Goal: Task Accomplishment & Management: Manage account settings

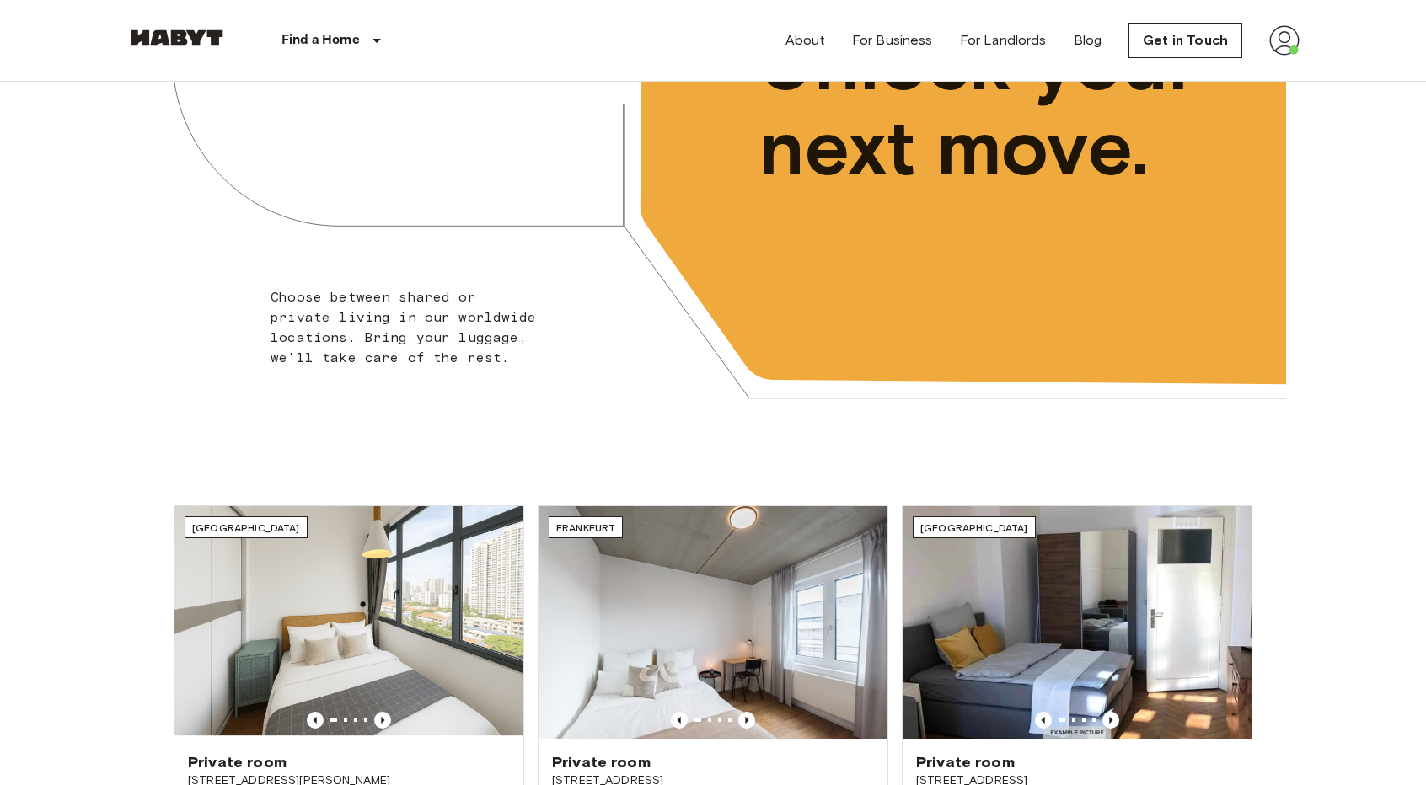
scroll to position [84, 0]
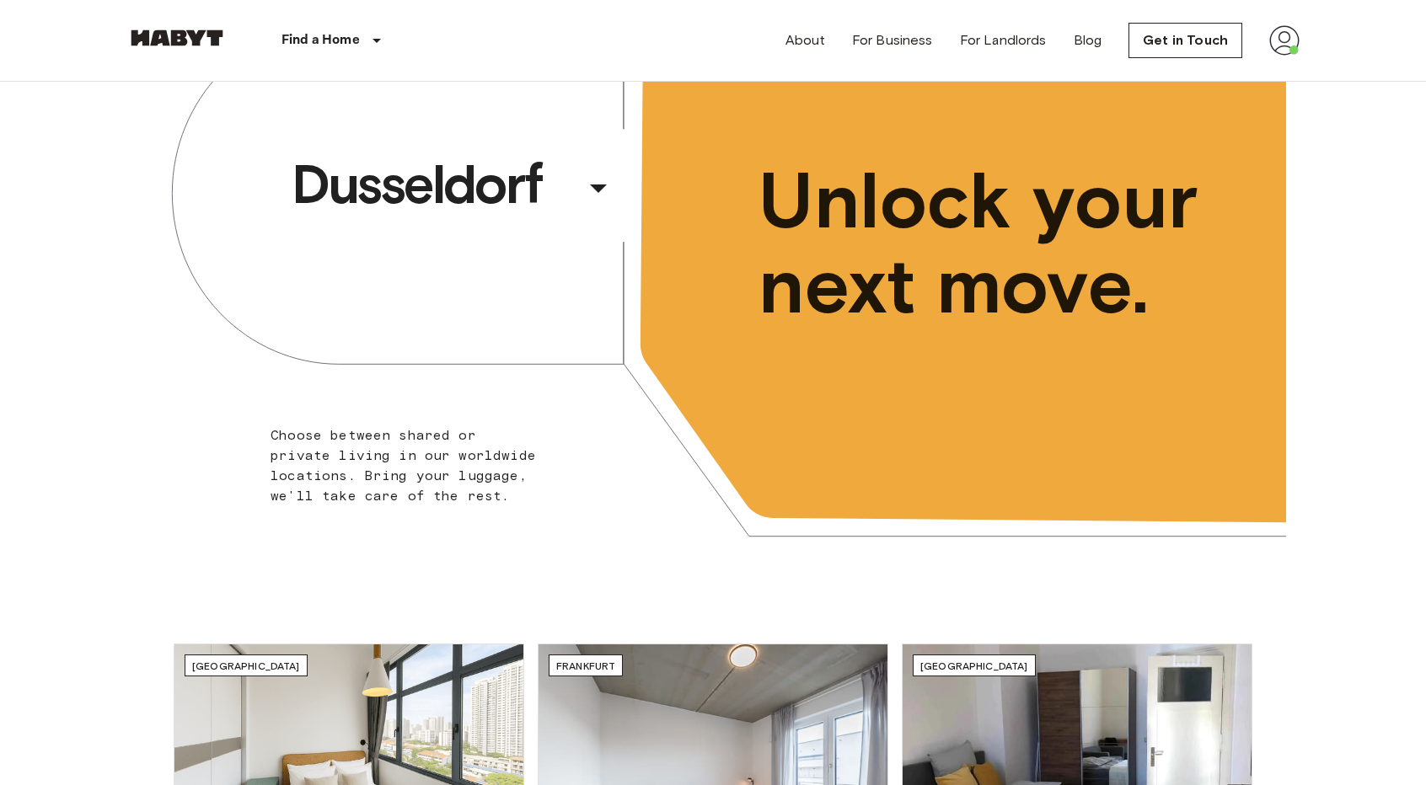
click at [1279, 41] on img at bounding box center [1284, 40] width 30 height 30
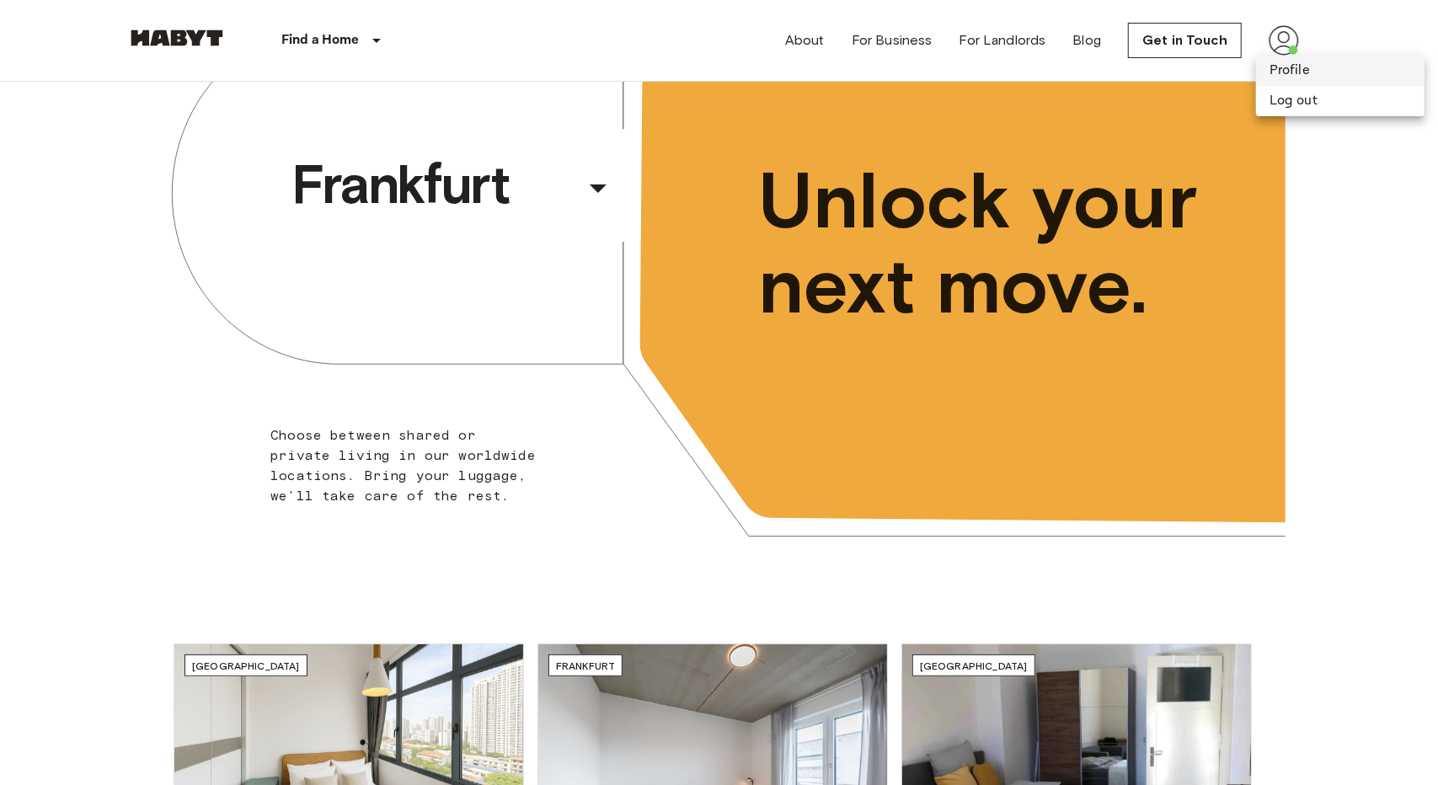
click at [1292, 75] on li "Profile" at bounding box center [1340, 71] width 169 height 30
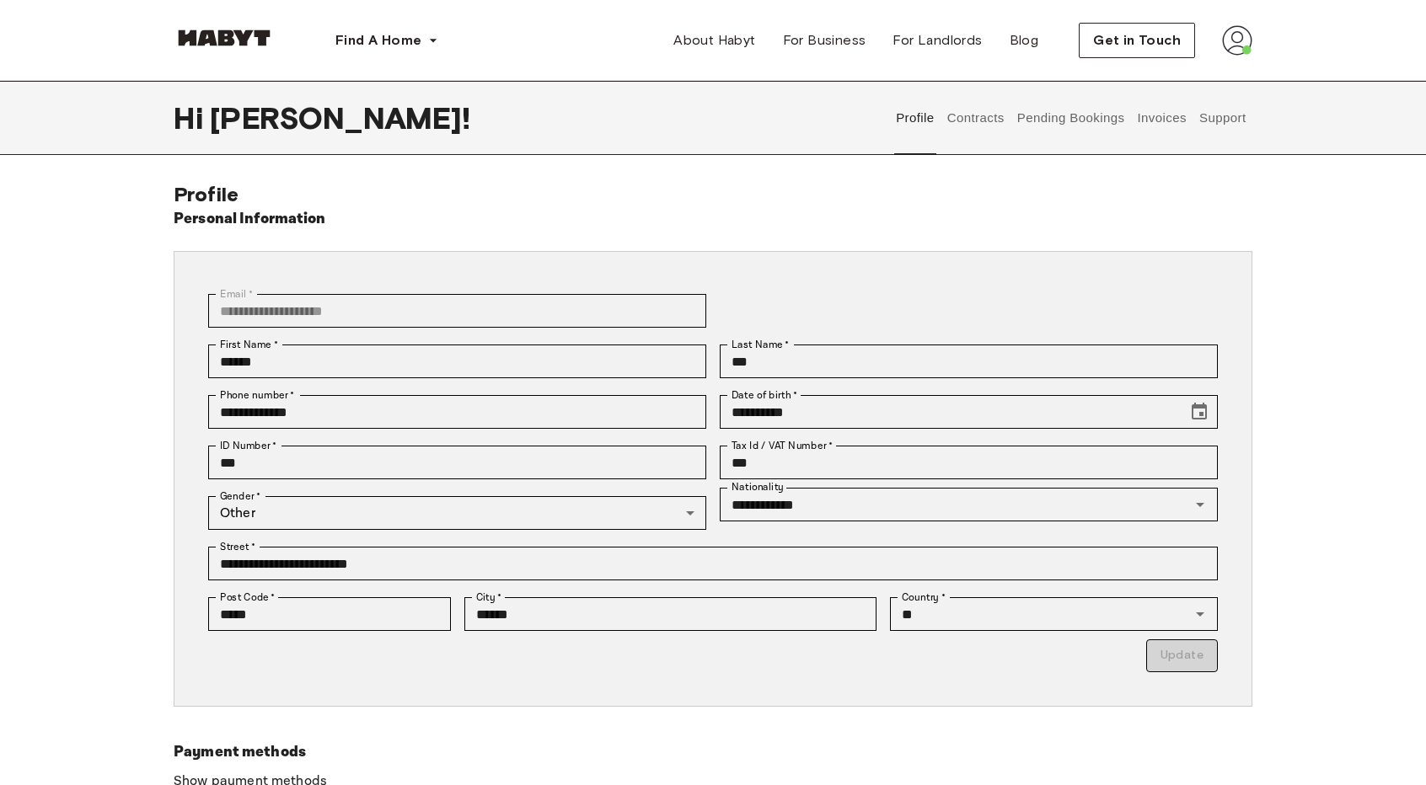
click at [987, 117] on button "Contracts" at bounding box center [975, 118] width 62 height 74
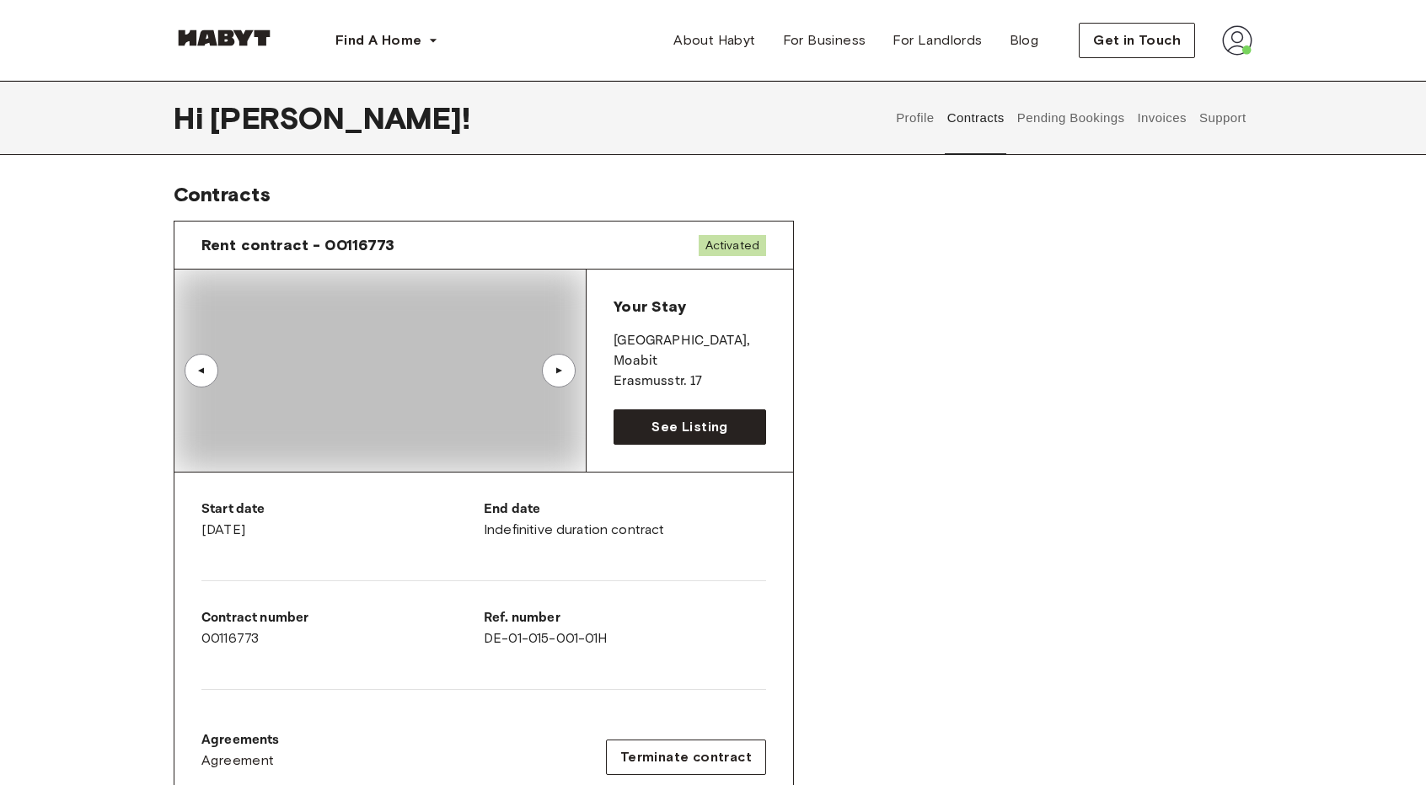
scroll to position [169, 0]
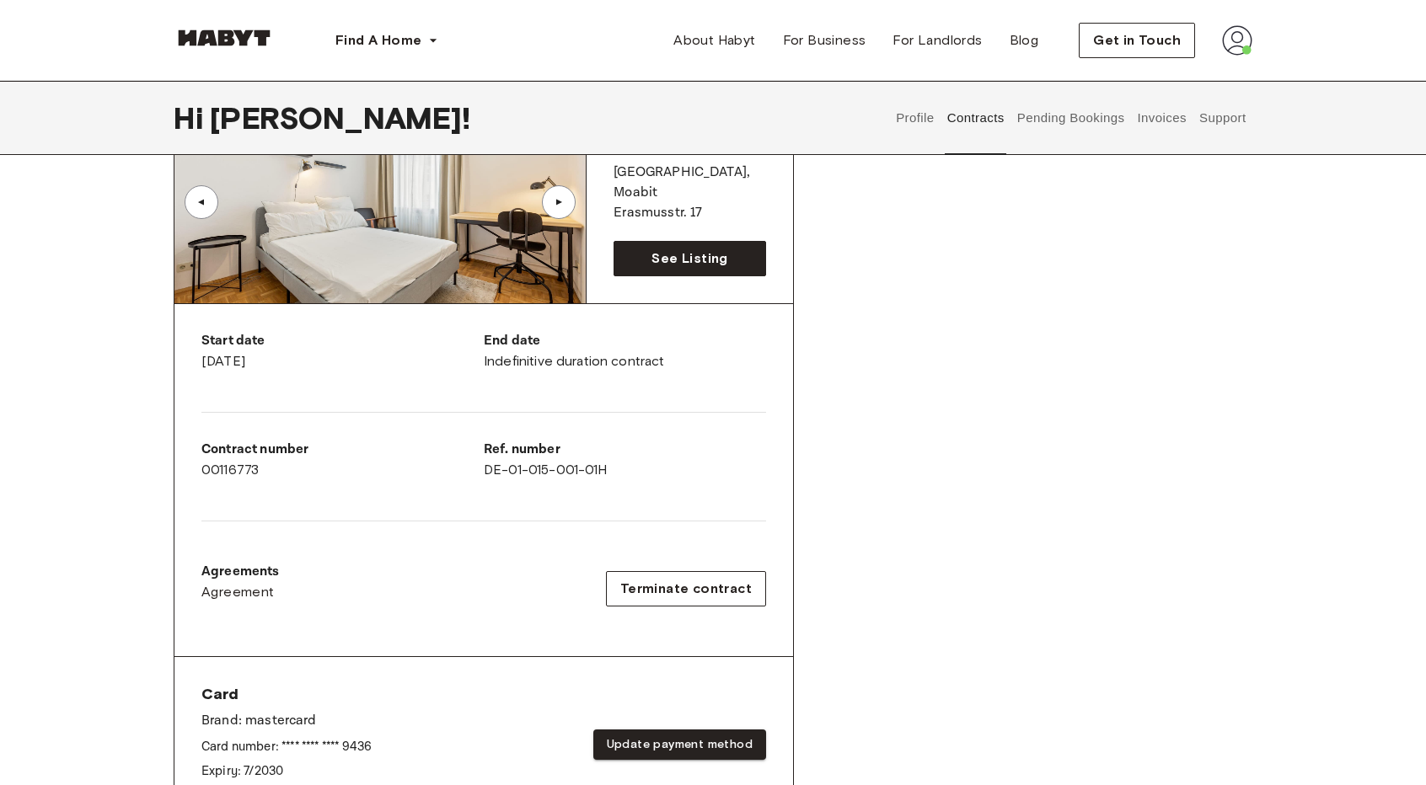
click at [1070, 115] on button "Pending Bookings" at bounding box center [1070, 118] width 112 height 74
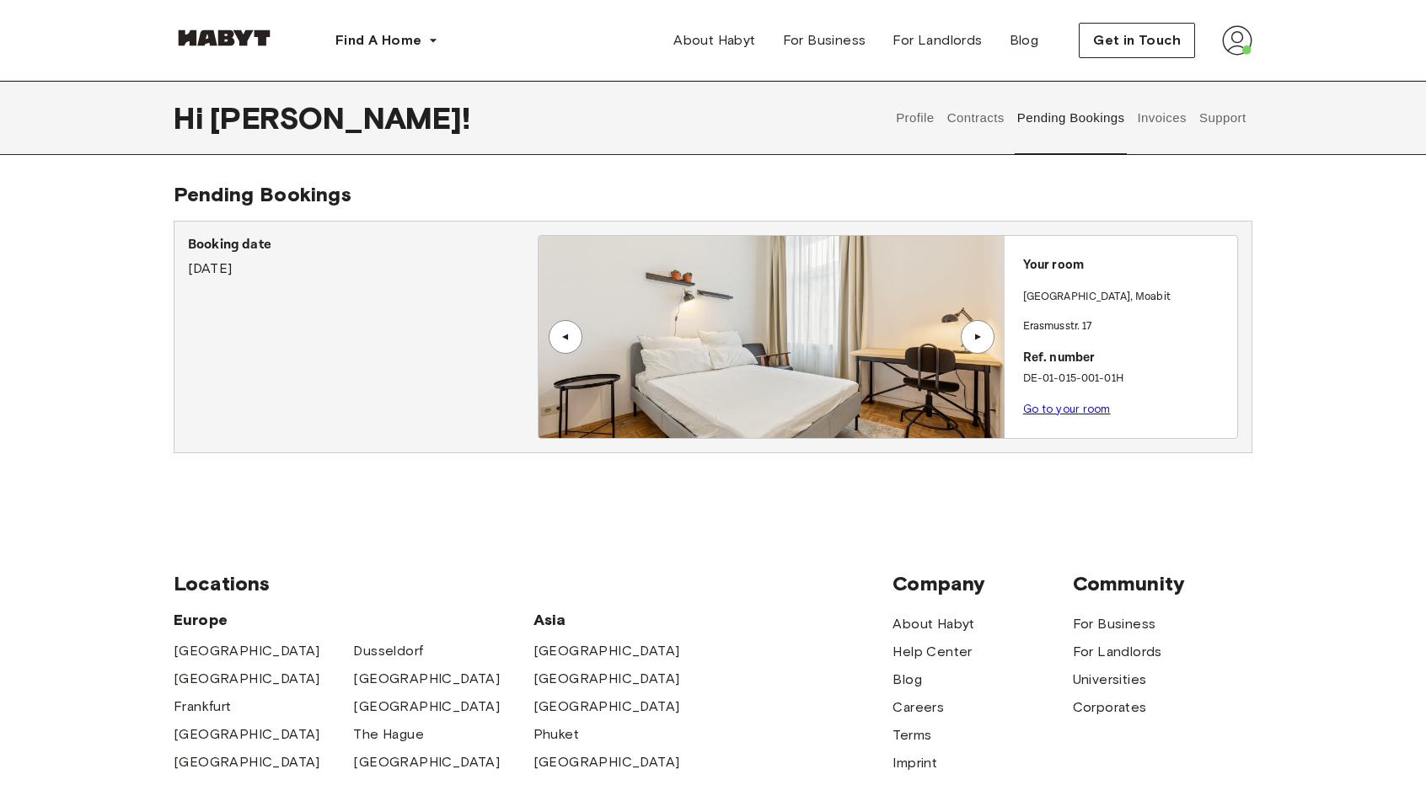
click at [1148, 124] on button "Invoices" at bounding box center [1161, 118] width 53 height 74
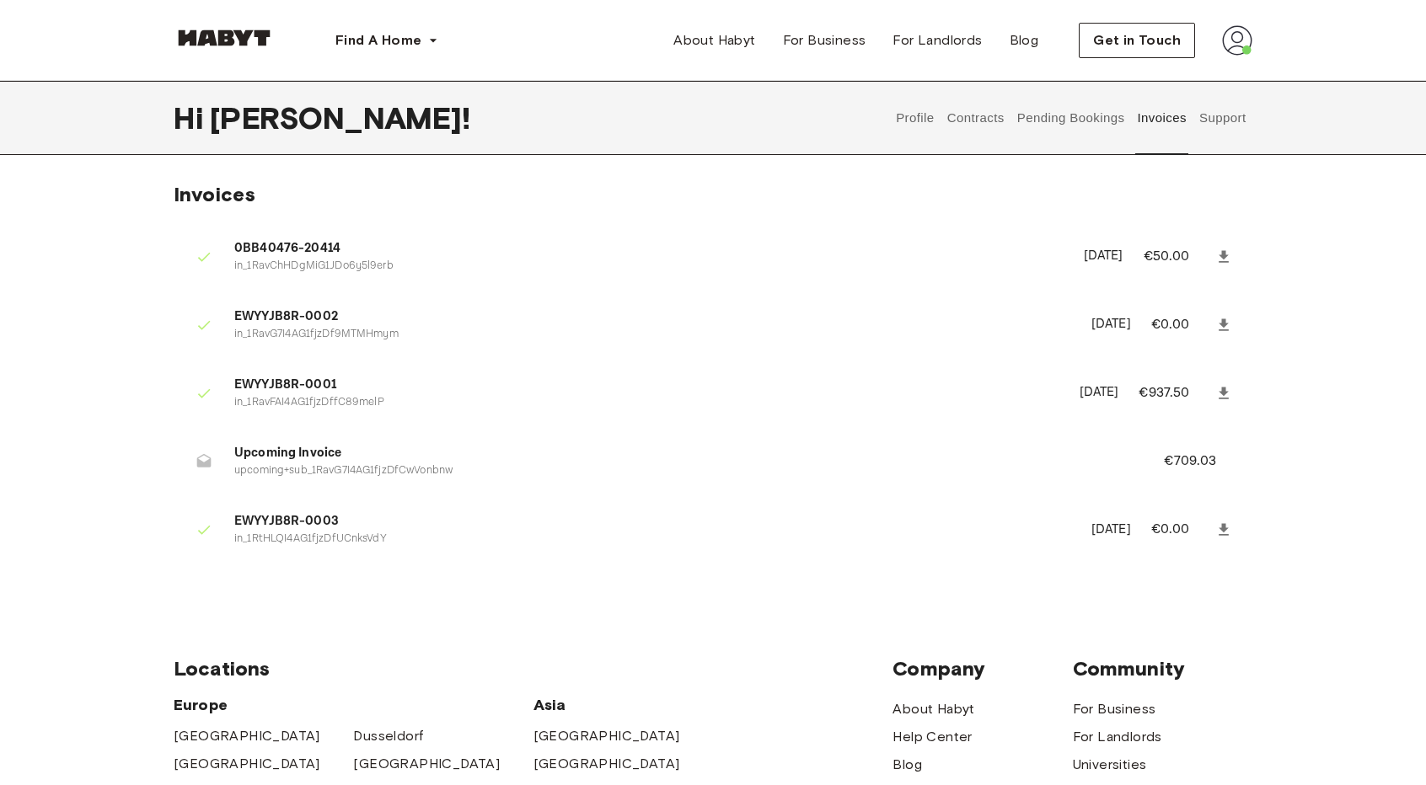
click at [233, 469] on div at bounding box center [210, 462] width 47 height 34
drag, startPoint x: 235, startPoint y: 469, endPoint x: 470, endPoint y: 474, distance: 235.1
click at [459, 474] on p "upcoming+sub_1RavG7I4AG1fjzDfCwVonbnw" at bounding box center [678, 471] width 889 height 16
click at [470, 474] on p "upcoming+sub_1RavG7I4AG1fjzDfCwVonbnw" at bounding box center [678, 471] width 889 height 16
click at [204, 458] on icon at bounding box center [203, 461] width 17 height 17
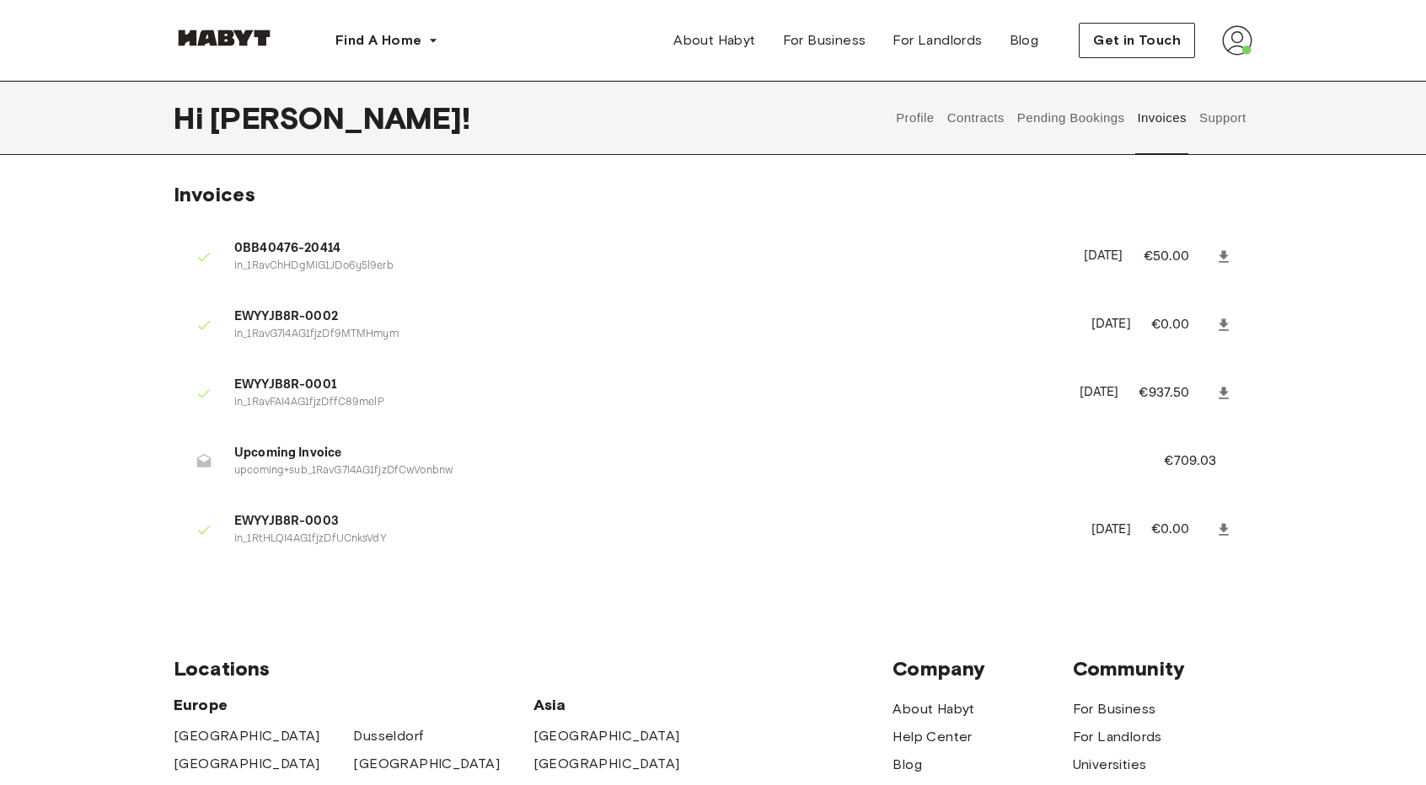
click at [1199, 466] on p "€709.03" at bounding box center [1201, 462] width 75 height 20
click at [1213, 120] on button "Support" at bounding box center [1221, 118] width 51 height 74
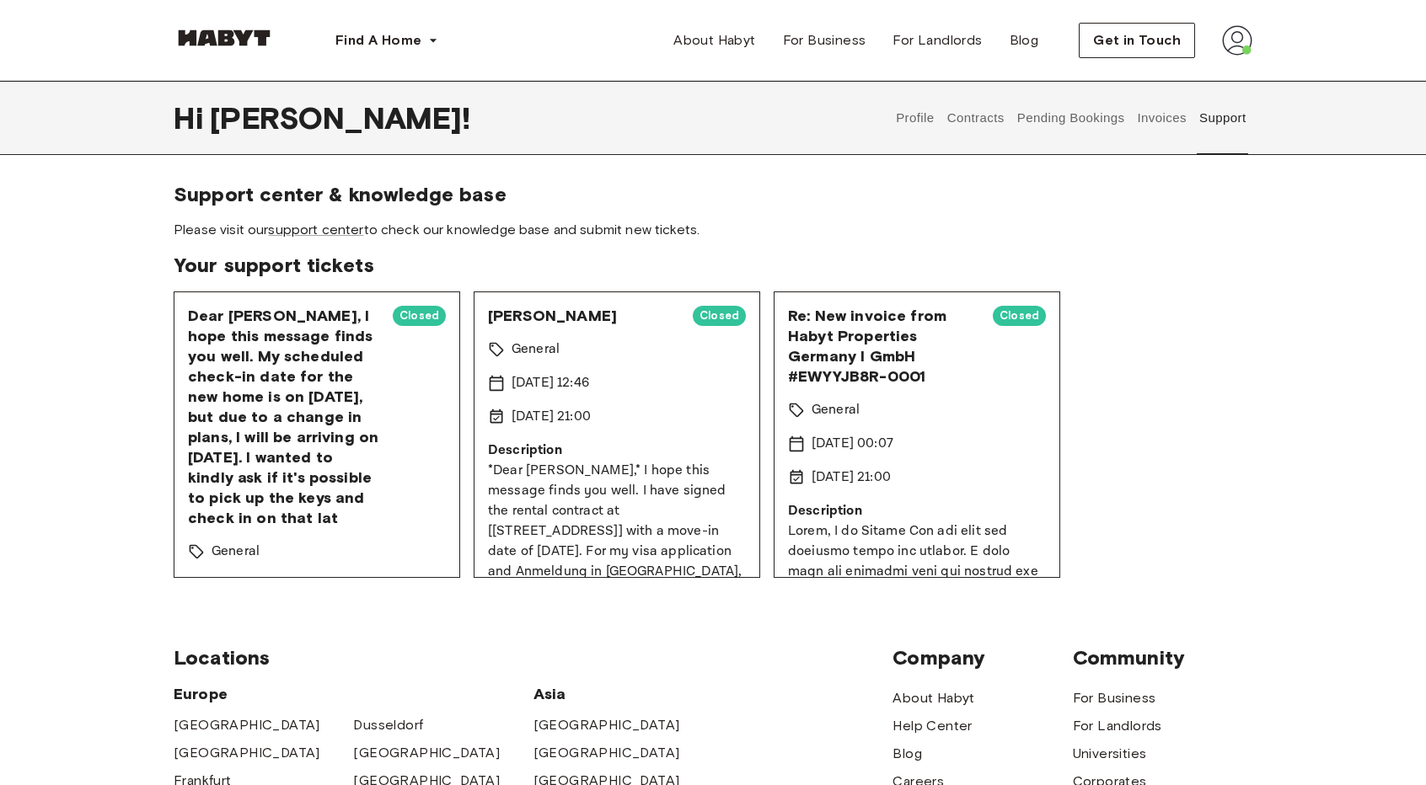
click at [1077, 114] on button "Pending Bookings" at bounding box center [1070, 118] width 112 height 74
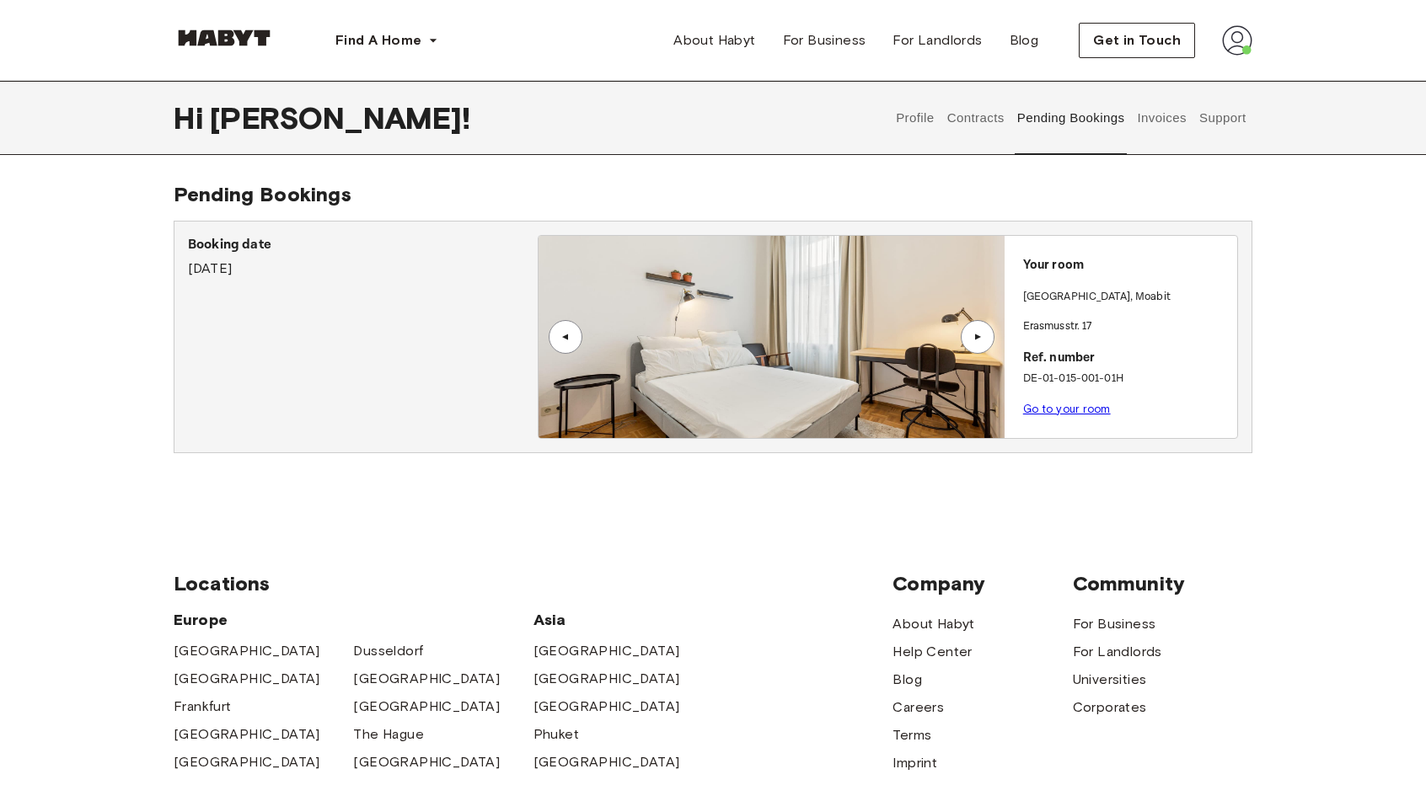
click at [966, 120] on button "Contracts" at bounding box center [975, 118] width 62 height 74
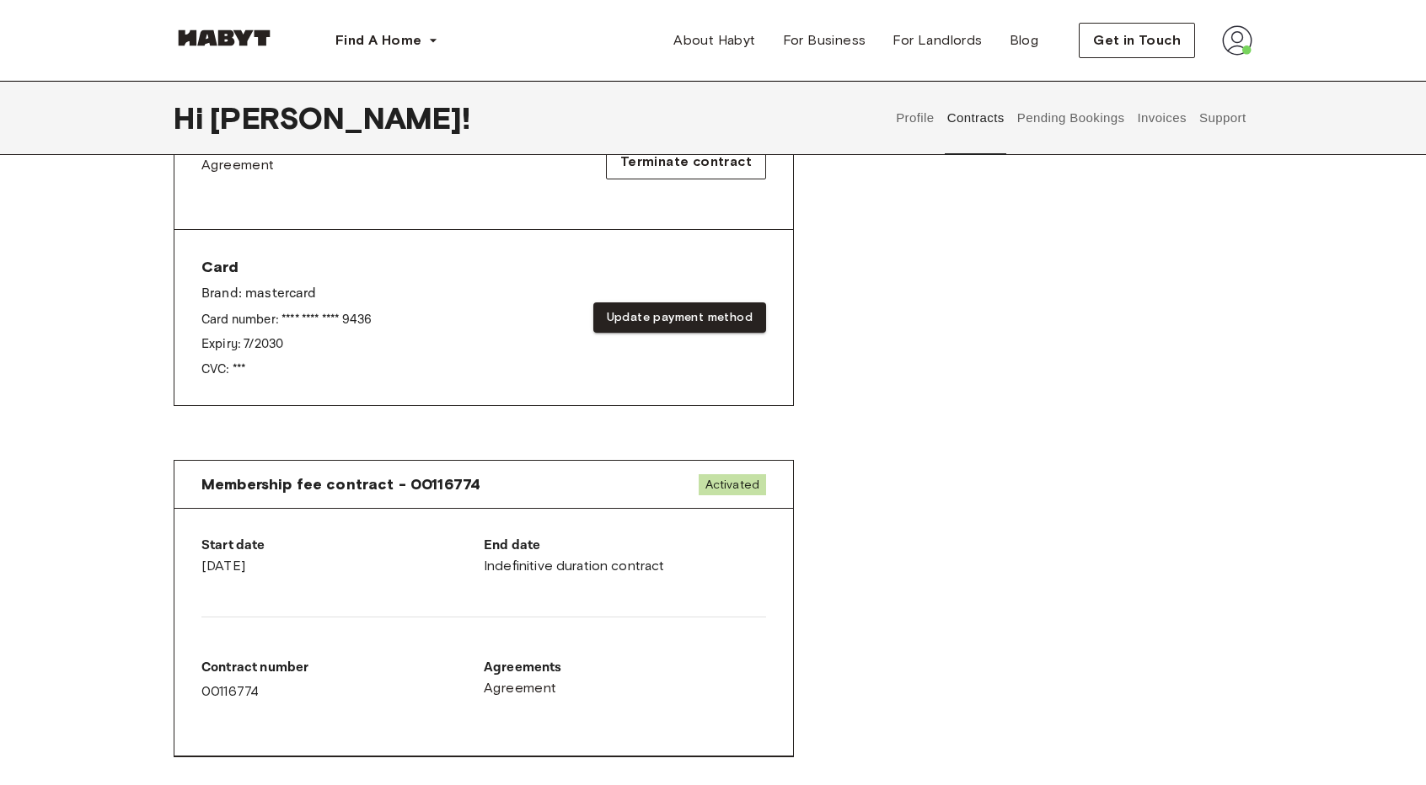
scroll to position [590, 0]
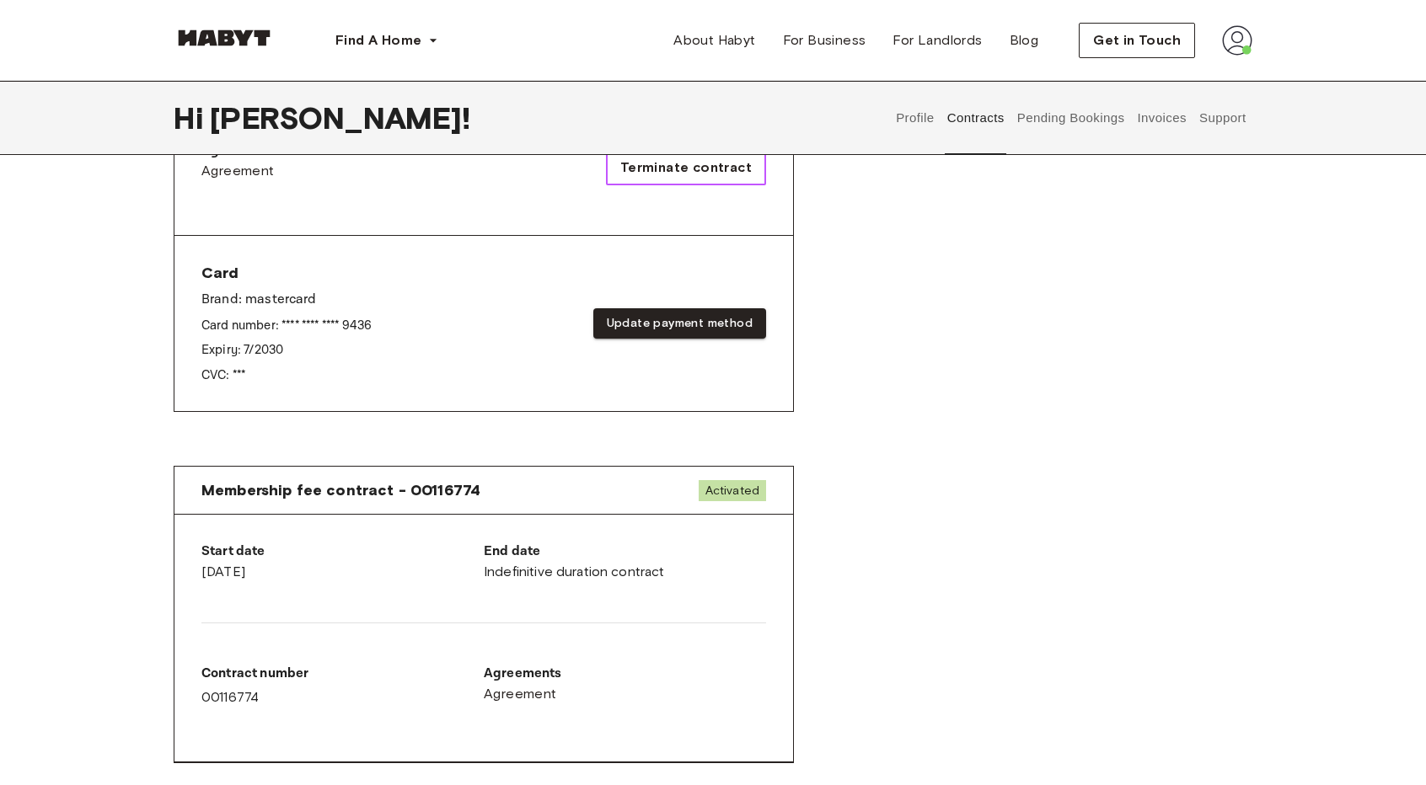
click at [748, 164] on span "Terminate contract" at bounding box center [685, 168] width 131 height 20
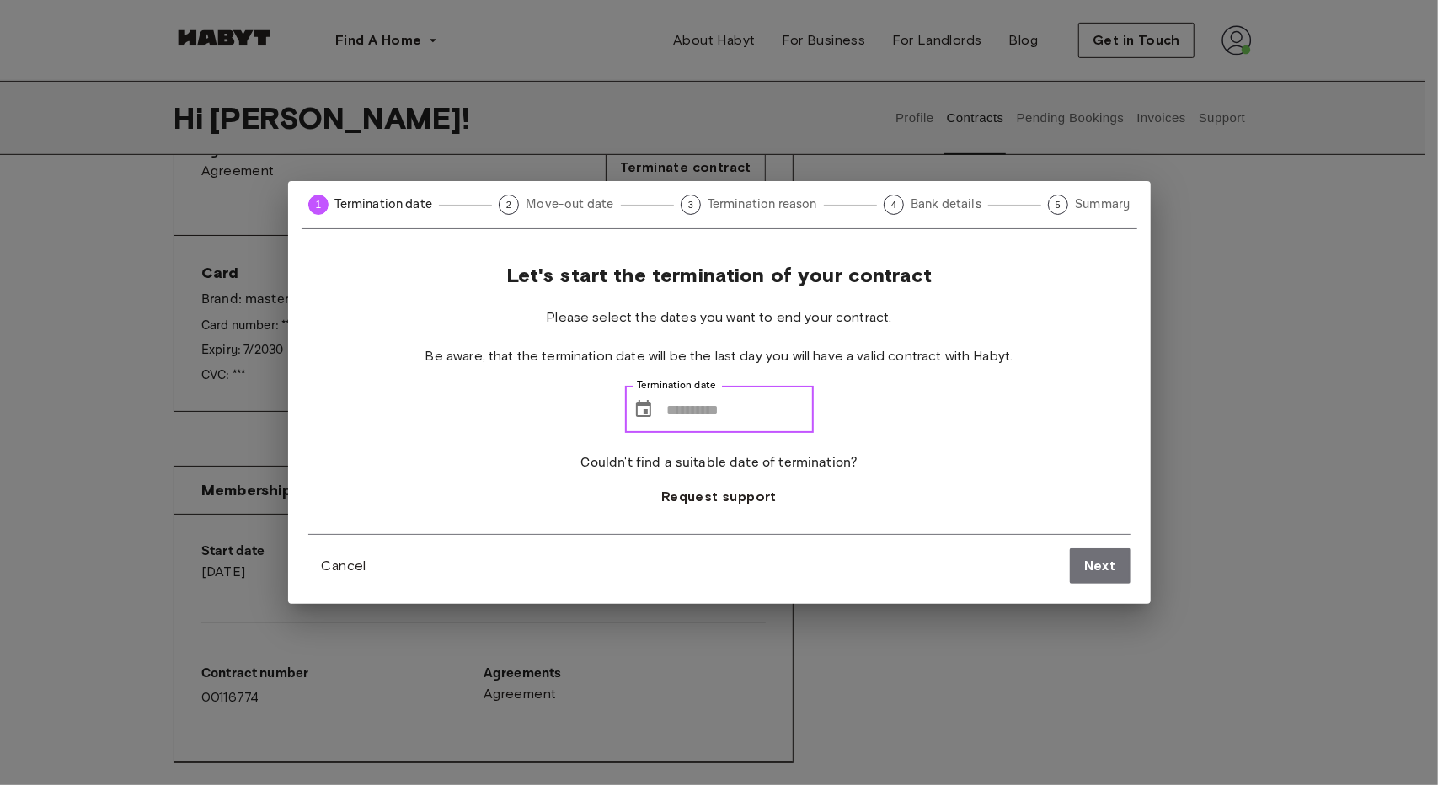
click at [731, 392] on input "Termination date" at bounding box center [740, 409] width 147 height 47
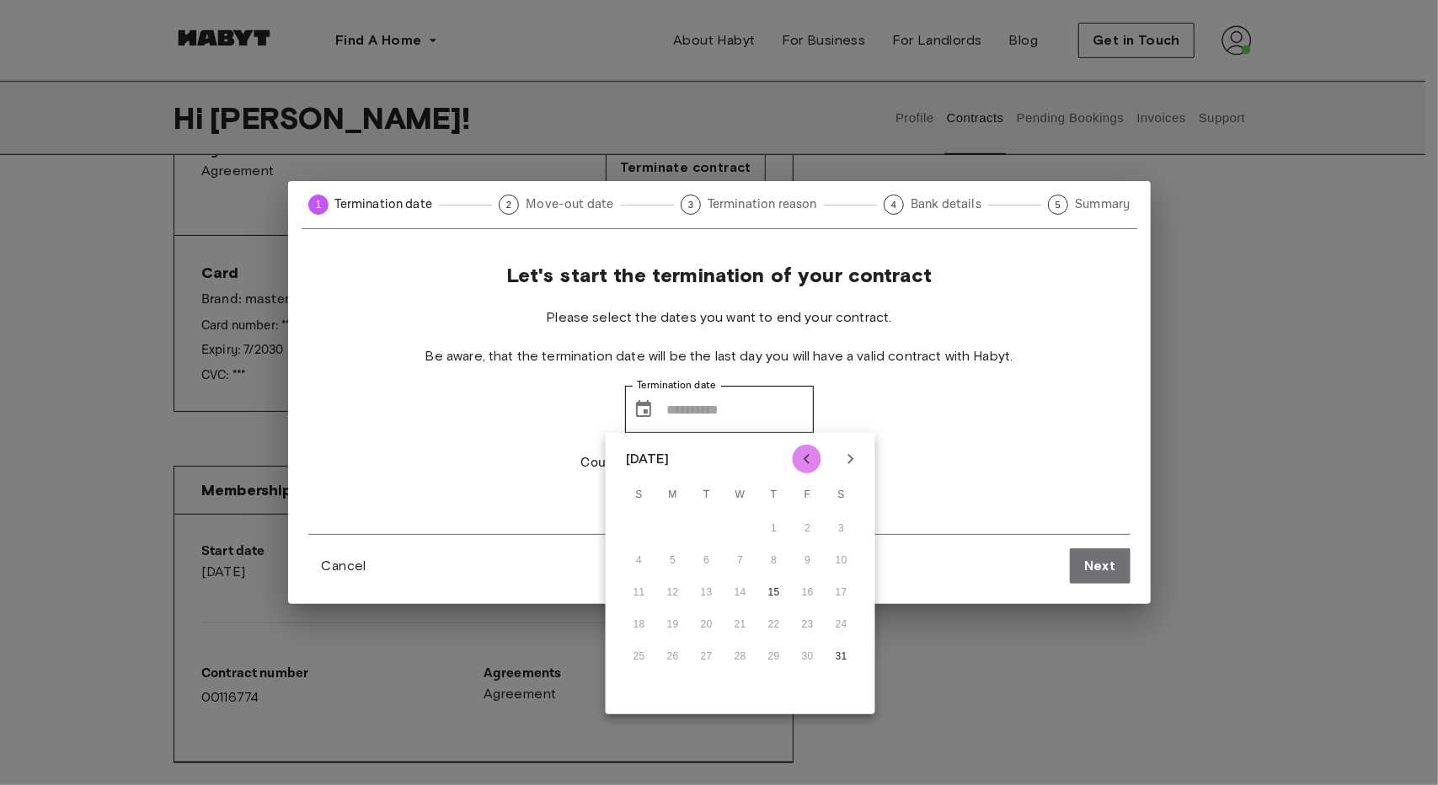
click at [805, 458] on icon "Previous month" at bounding box center [807, 459] width 6 height 10
click at [735, 580] on div "14 15 16 17 18 19 20" at bounding box center [741, 593] width 270 height 30
click at [849, 461] on icon "Next month" at bounding box center [851, 459] width 20 height 20
click at [813, 459] on icon "Previous month" at bounding box center [807, 459] width 20 height 20
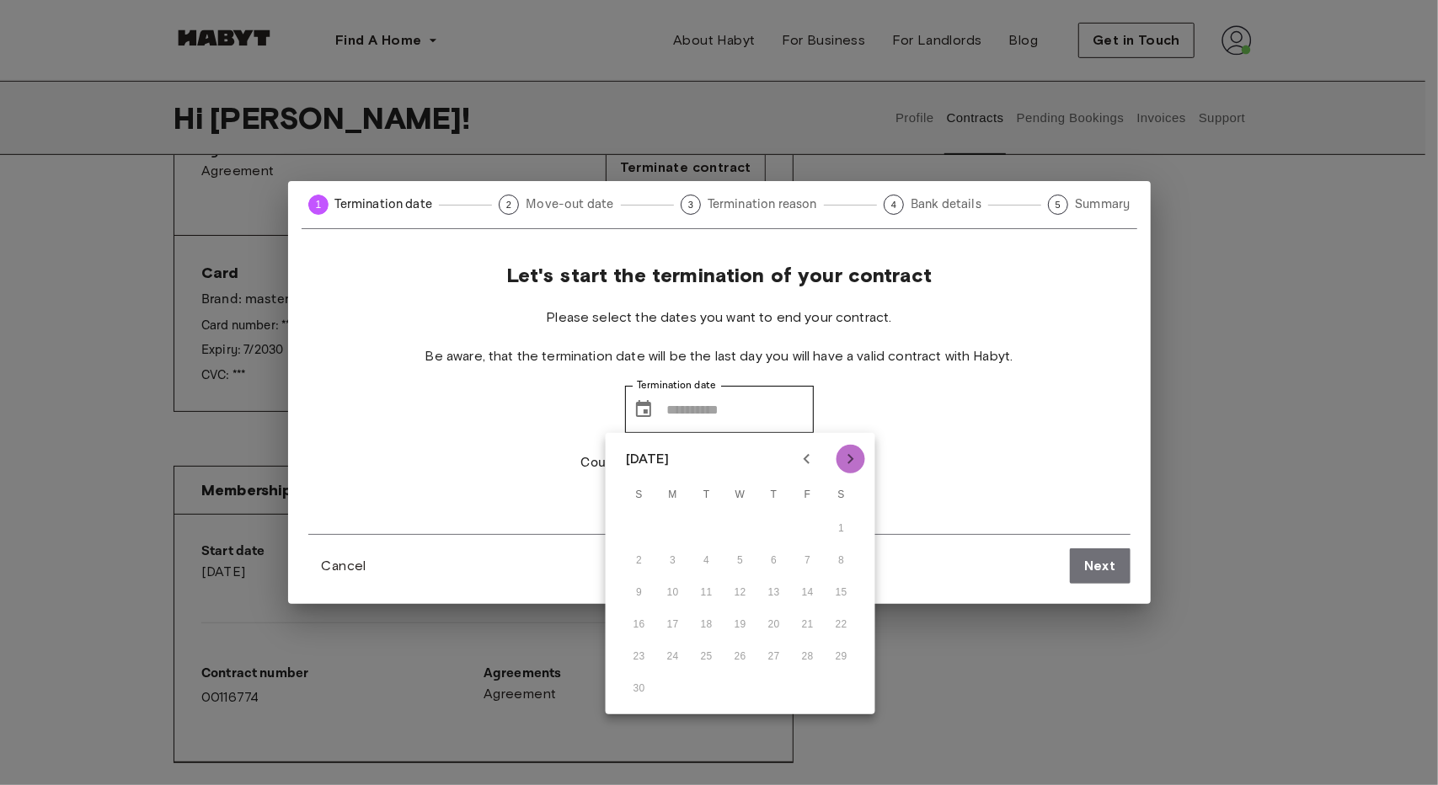
click at [848, 452] on icon "Next month" at bounding box center [851, 459] width 20 height 20
click at [848, 459] on icon "Next month" at bounding box center [851, 459] width 20 height 20
click at [895, 416] on div "Let's start the termination of your contract Please select the dates you want t…" at bounding box center [719, 398] width 822 height 271
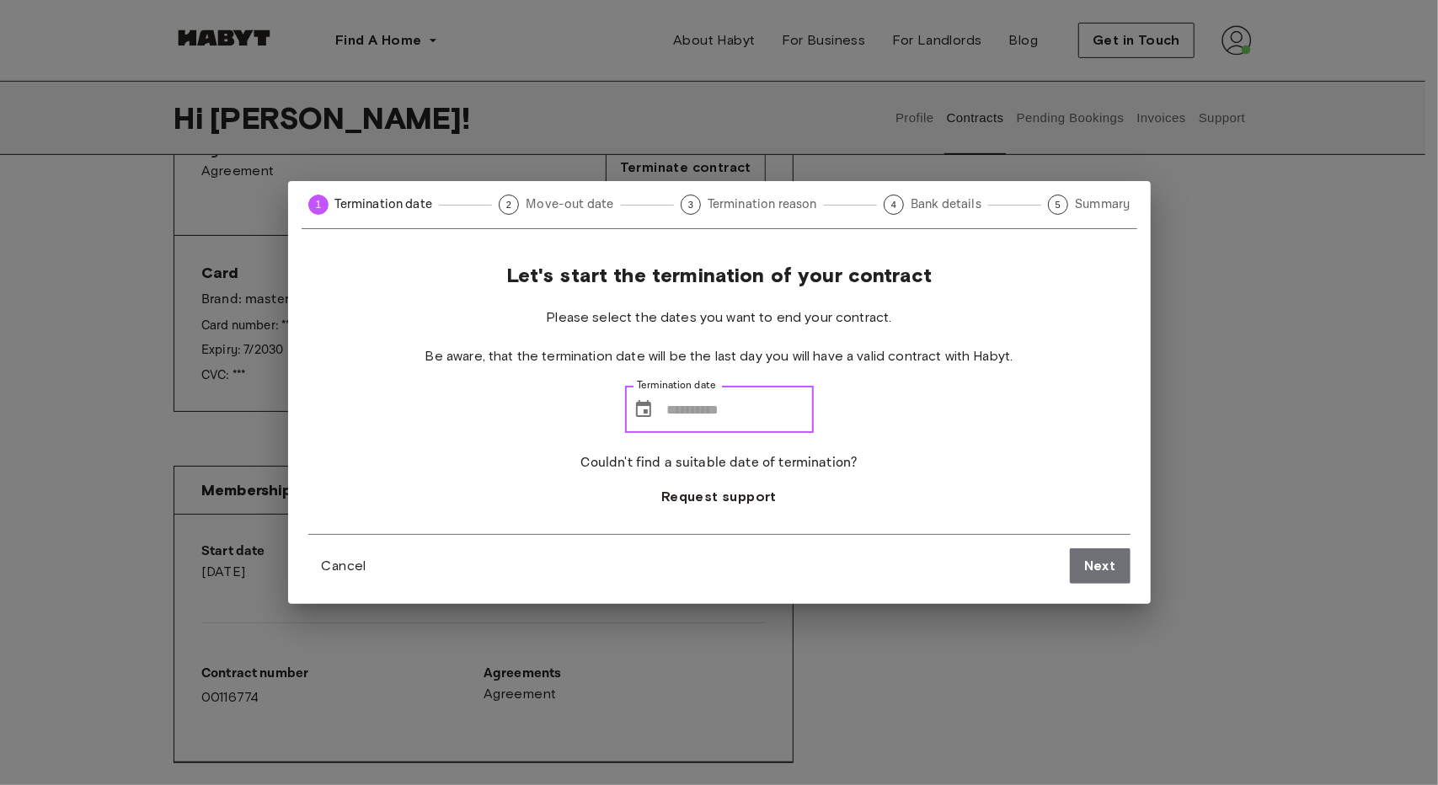
click at [802, 417] on input "Termination date" at bounding box center [740, 409] width 147 height 47
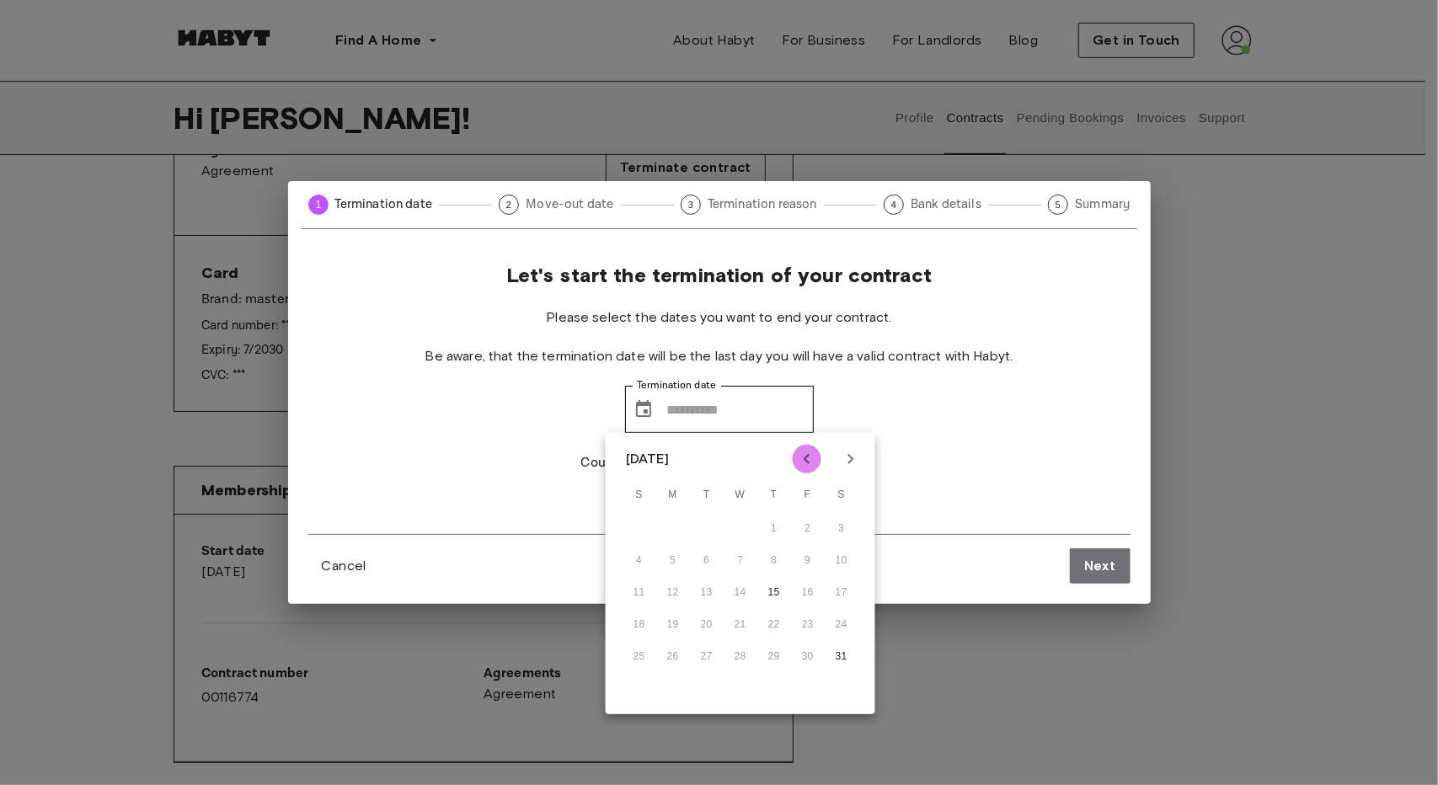
click at [811, 458] on icon "Previous month" at bounding box center [807, 459] width 20 height 20
click at [733, 575] on div "7 8 9 10 11 12 13" at bounding box center [741, 561] width 270 height 30
click at [714, 589] on div "14 15 16 17 18 19 20" at bounding box center [741, 593] width 270 height 30
drag, startPoint x: 710, startPoint y: 591, endPoint x: 698, endPoint y: 592, distance: 11.9
click at [709, 591] on div "14 15 16 17 18 19 20" at bounding box center [741, 593] width 270 height 30
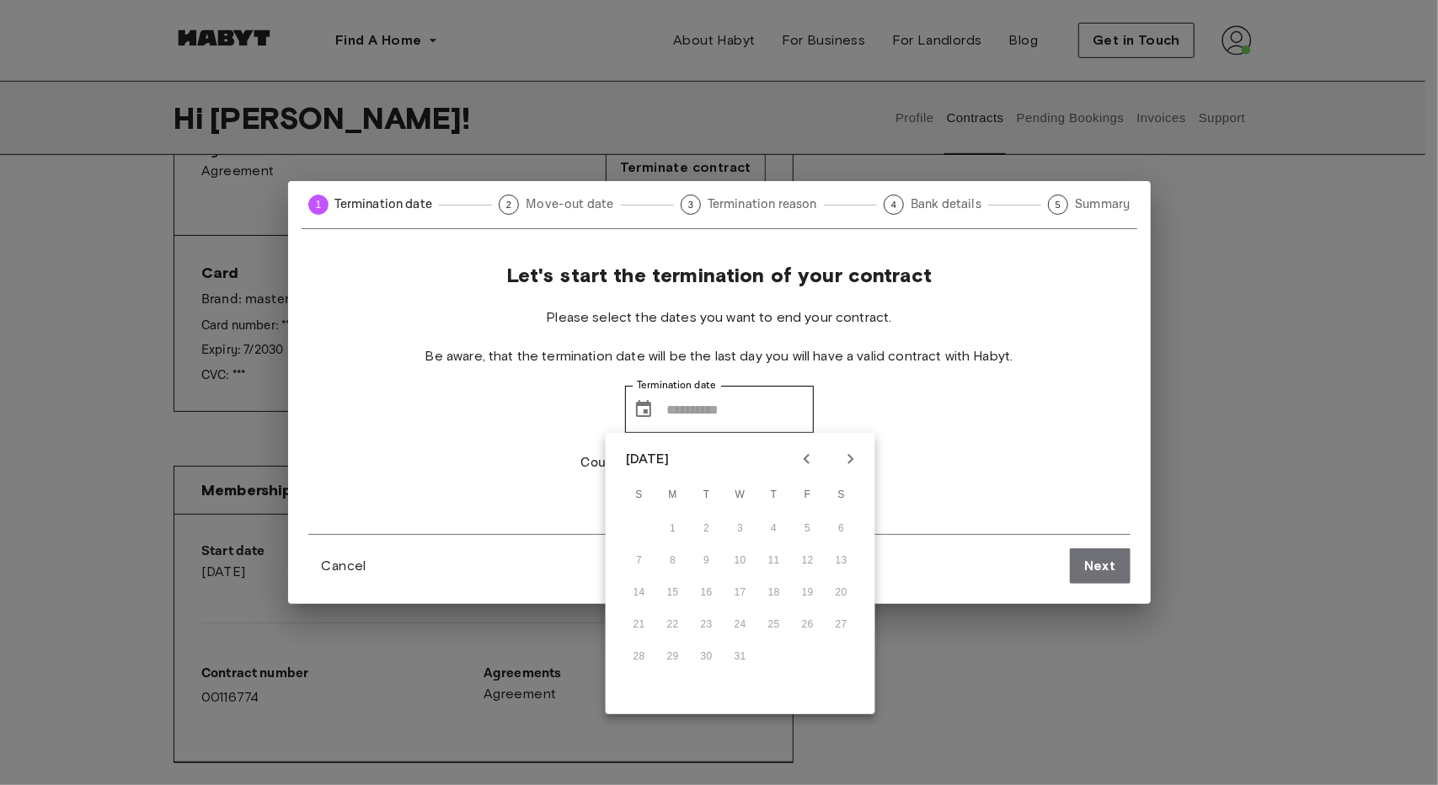
click at [698, 592] on div "14 15 16 17 18 19 20" at bounding box center [741, 593] width 270 height 30
click at [665, 591] on div "14 15 16 17 18 19 20" at bounding box center [741, 593] width 270 height 30
drag, startPoint x: 686, startPoint y: 592, endPoint x: 699, endPoint y: 591, distance: 13.6
click at [688, 592] on div "14 15 16 17 18 19 20" at bounding box center [741, 593] width 270 height 30
drag, startPoint x: 716, startPoint y: 589, endPoint x: 738, endPoint y: 586, distance: 22.2
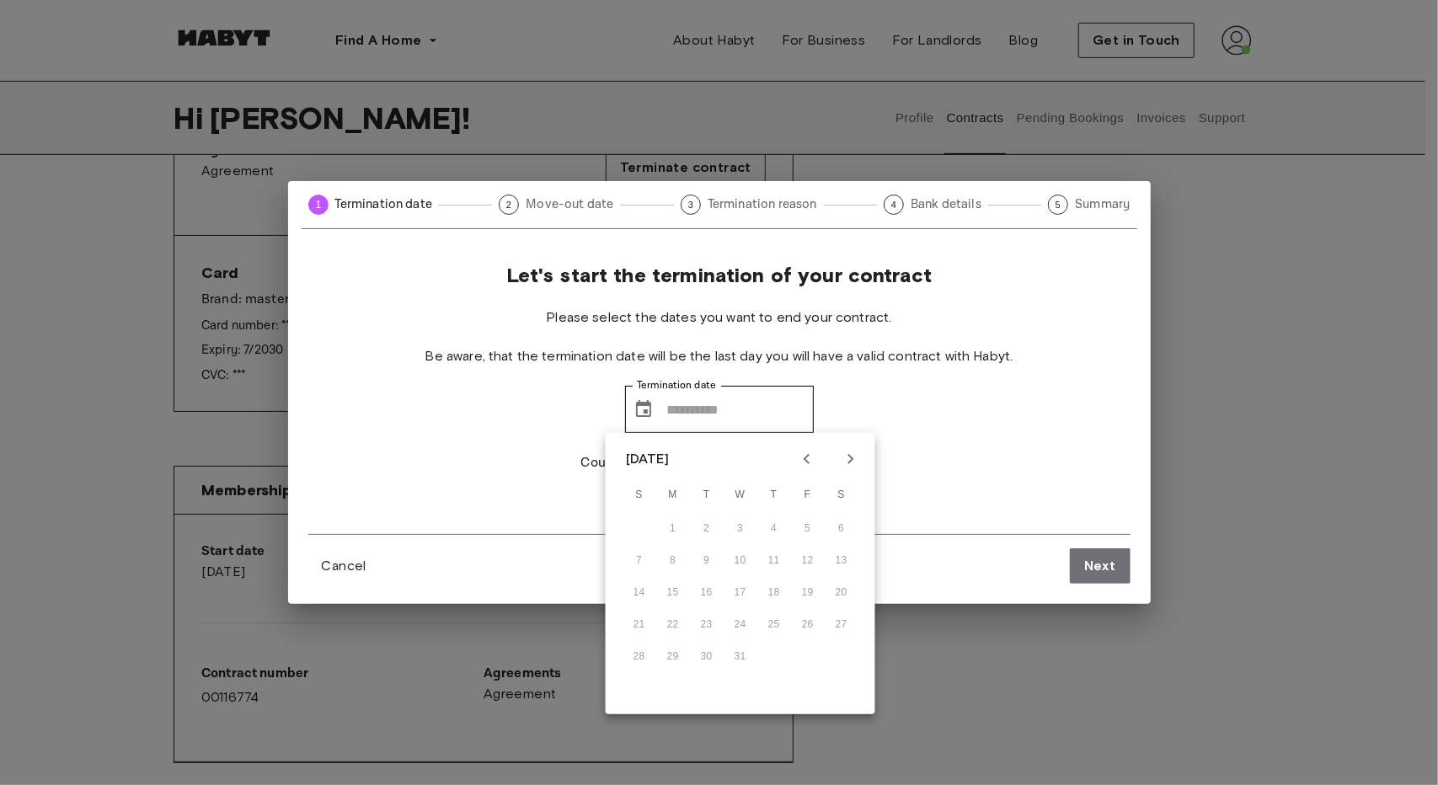
click at [716, 588] on div "14 15 16 17 18 19 20" at bounding box center [741, 593] width 270 height 30
drag, startPoint x: 739, startPoint y: 586, endPoint x: 776, endPoint y: 586, distance: 37.1
click at [766, 586] on div "14 15 16 17 18 19 20" at bounding box center [741, 593] width 270 height 30
drag, startPoint x: 776, startPoint y: 586, endPoint x: 807, endPoint y: 586, distance: 31.2
click at [779, 586] on div "14 15 16 17 18 19 20" at bounding box center [741, 593] width 270 height 30
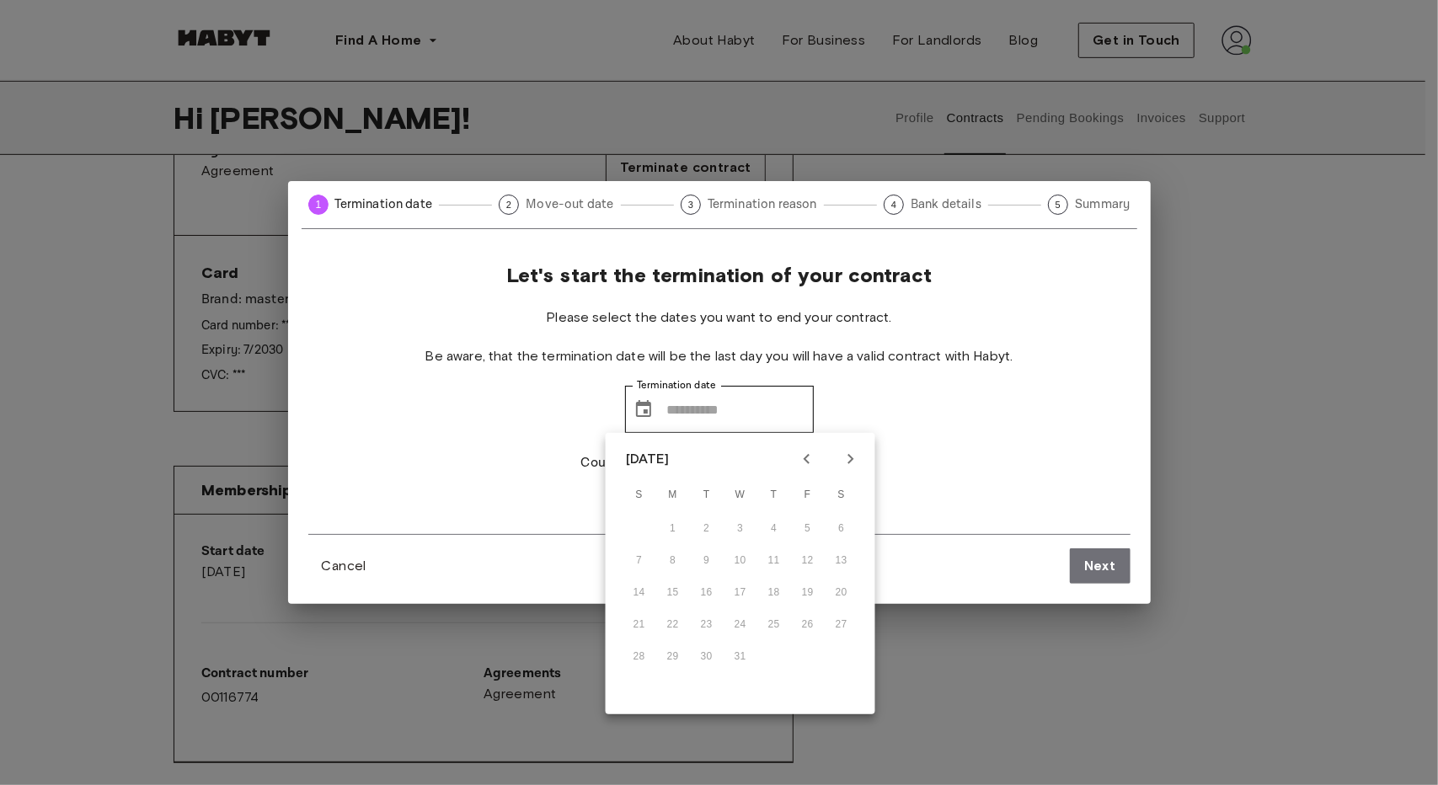
click at [821, 586] on div "14 15 16 17 18 19 20" at bounding box center [741, 593] width 270 height 30
click at [830, 589] on div "14 15 16 17 18 19 20" at bounding box center [741, 593] width 270 height 30
click at [934, 434] on div "Let's start the termination of your contract Please select the dates you want t…" at bounding box center [719, 398] width 822 height 271
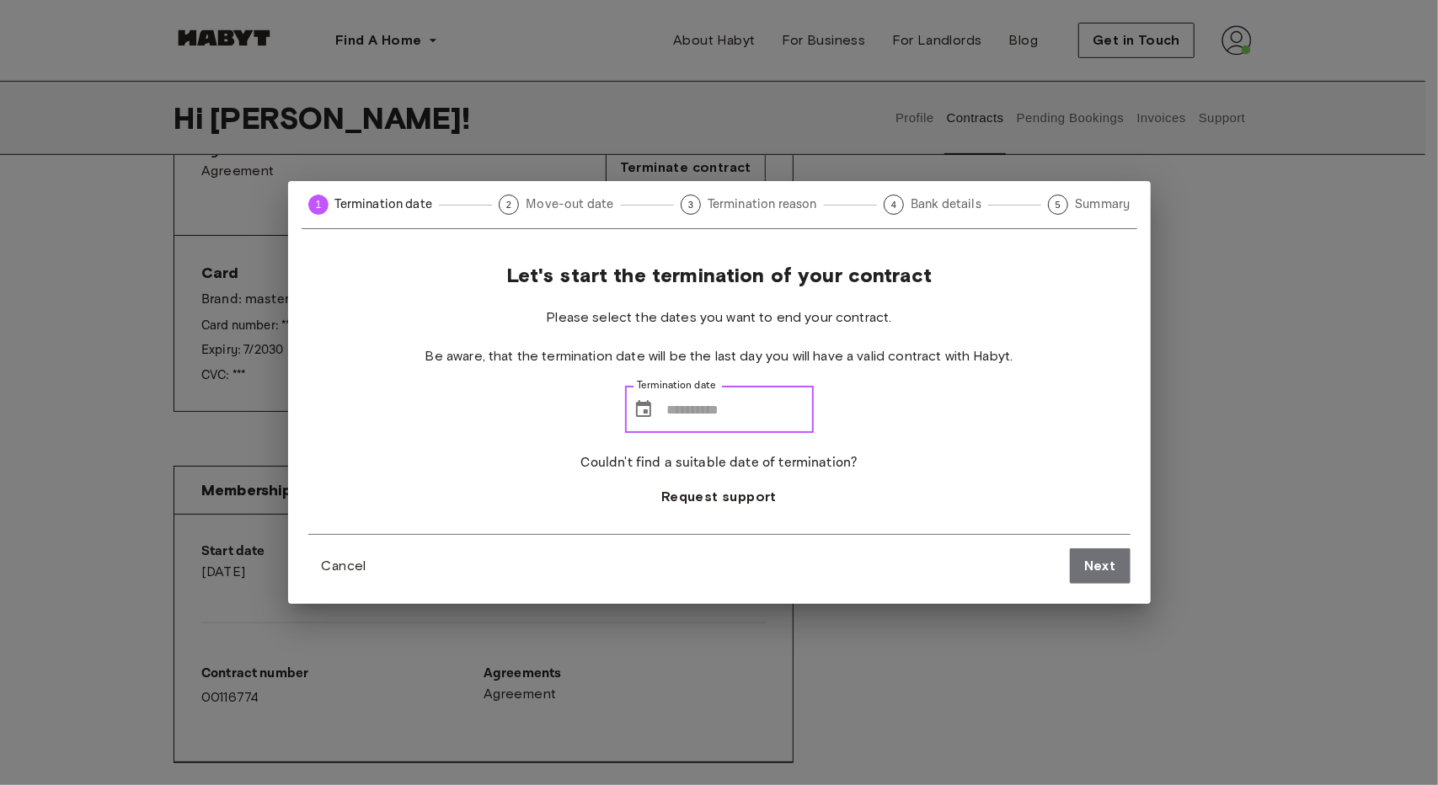
click at [755, 422] on input "Termination date" at bounding box center [740, 409] width 147 height 47
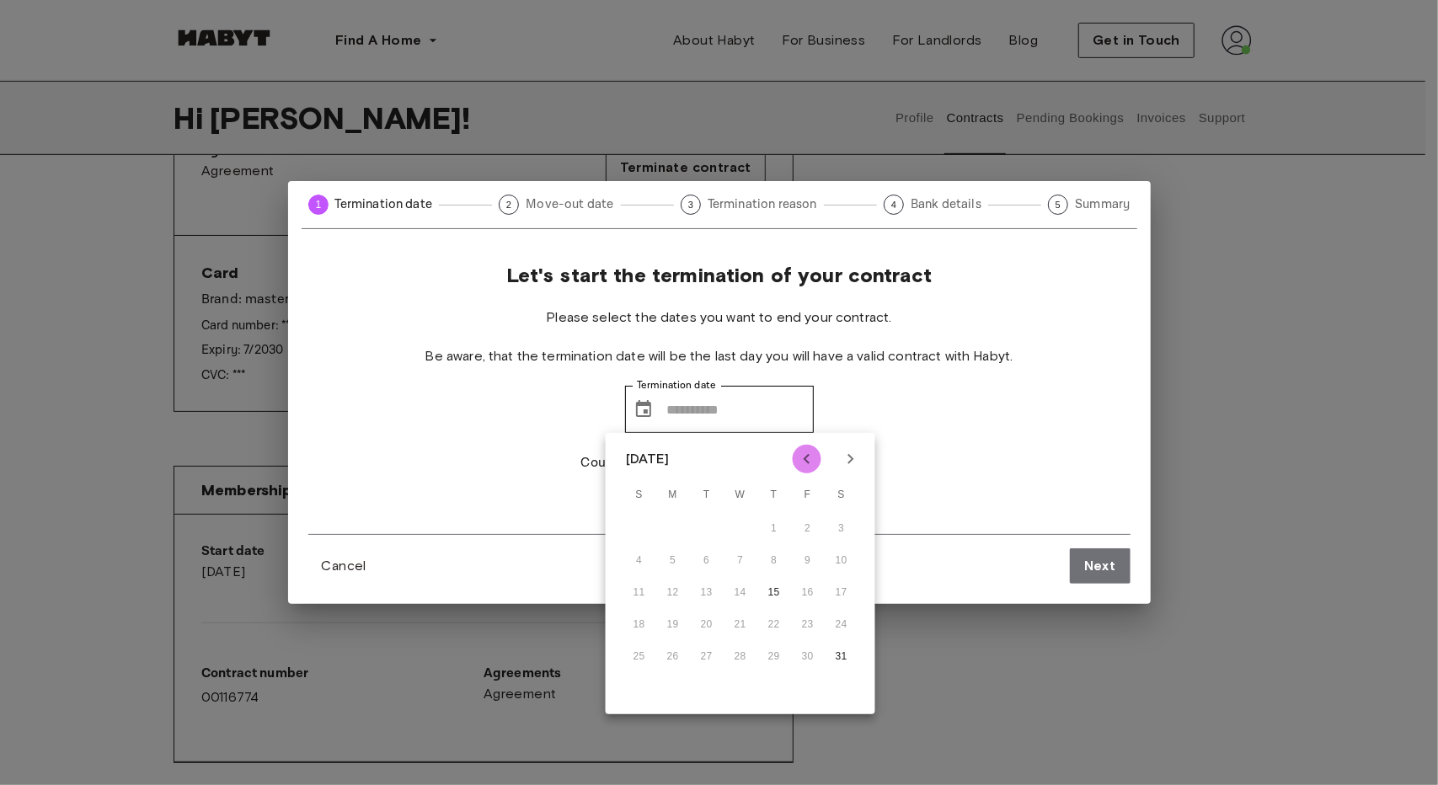
drag, startPoint x: 796, startPoint y: 451, endPoint x: 809, endPoint y: 452, distance: 12.7
click at [799, 451] on icon "Previous month" at bounding box center [807, 459] width 20 height 20
click at [809, 452] on icon "Previous month" at bounding box center [807, 459] width 20 height 20
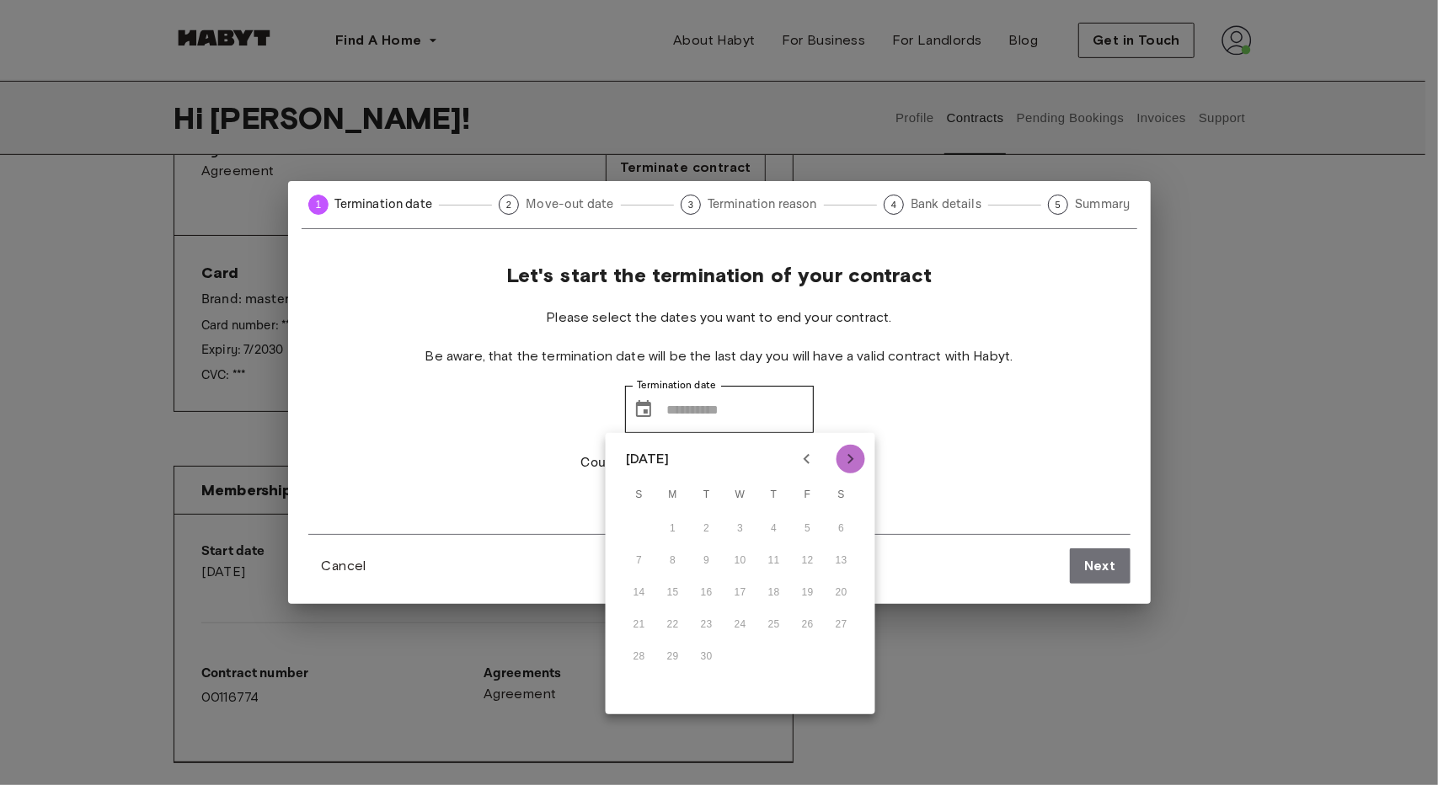
click at [847, 452] on icon "Next month" at bounding box center [851, 459] width 20 height 20
click at [848, 451] on icon "Next month" at bounding box center [851, 459] width 20 height 20
click at [843, 451] on icon "Next month" at bounding box center [851, 459] width 20 height 20
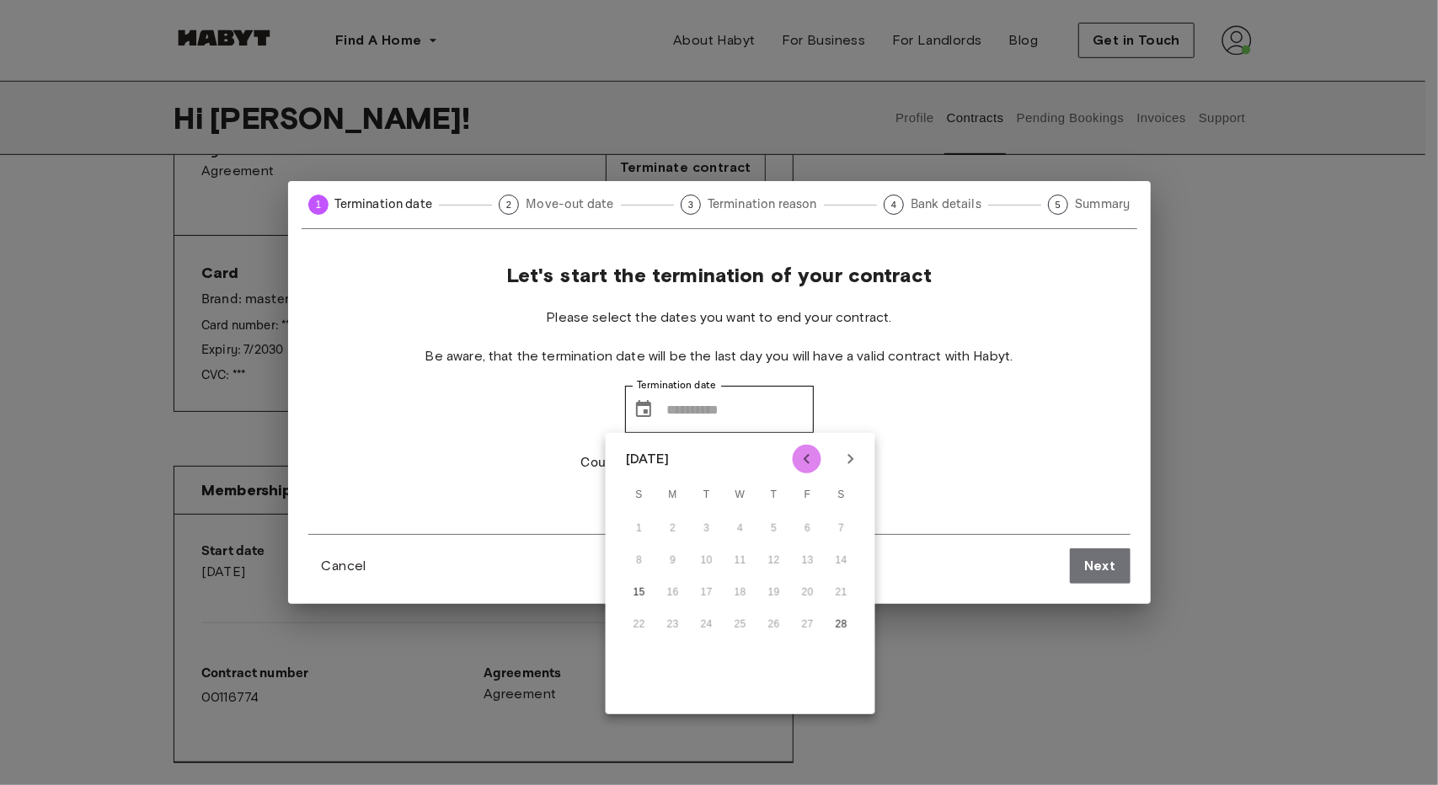
click at [812, 457] on icon "Previous month" at bounding box center [807, 459] width 20 height 20
click at [914, 452] on div "Let's start the termination of your contract Please select the dates you want t…" at bounding box center [719, 398] width 822 height 271
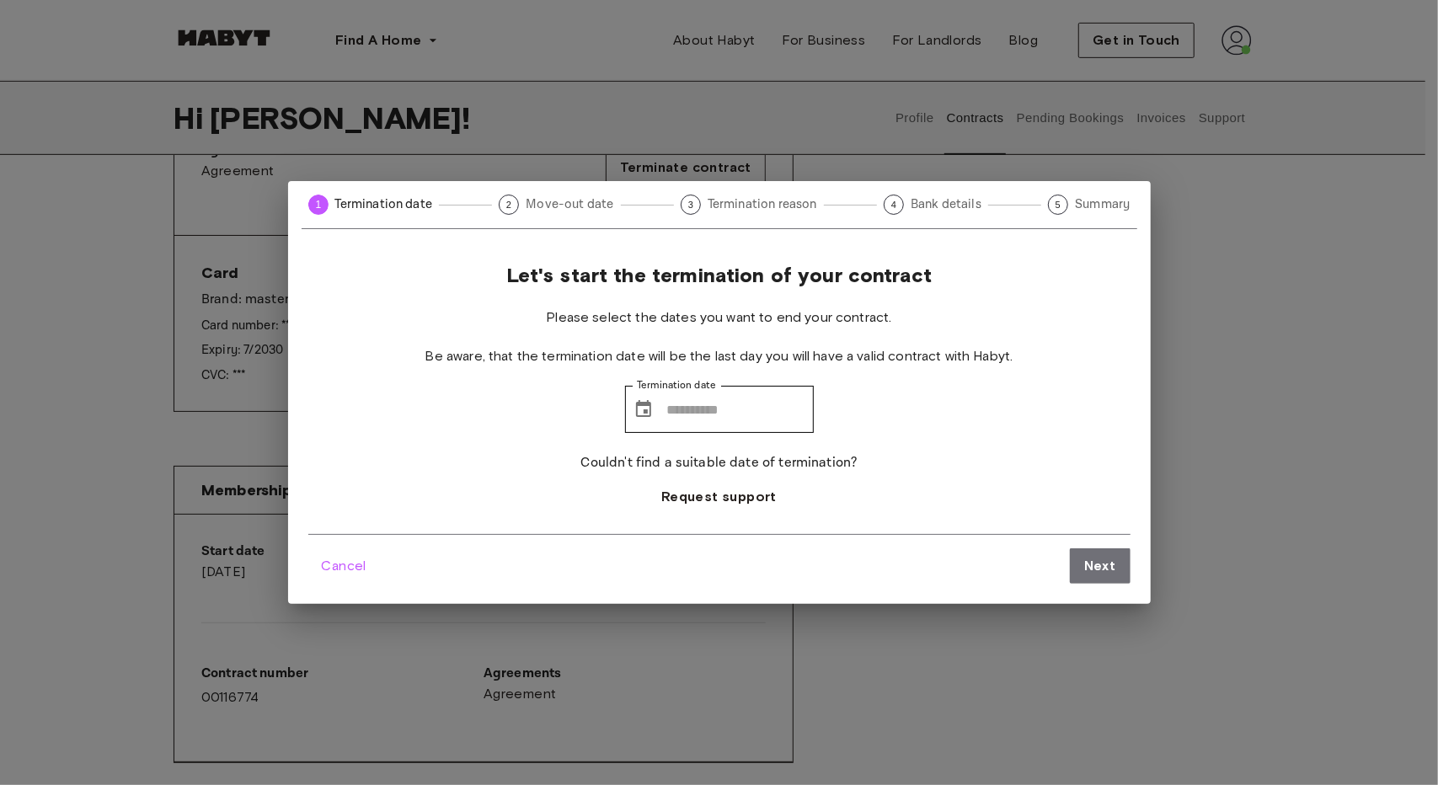
click at [356, 551] on button "Cancel" at bounding box center [344, 566] width 72 height 34
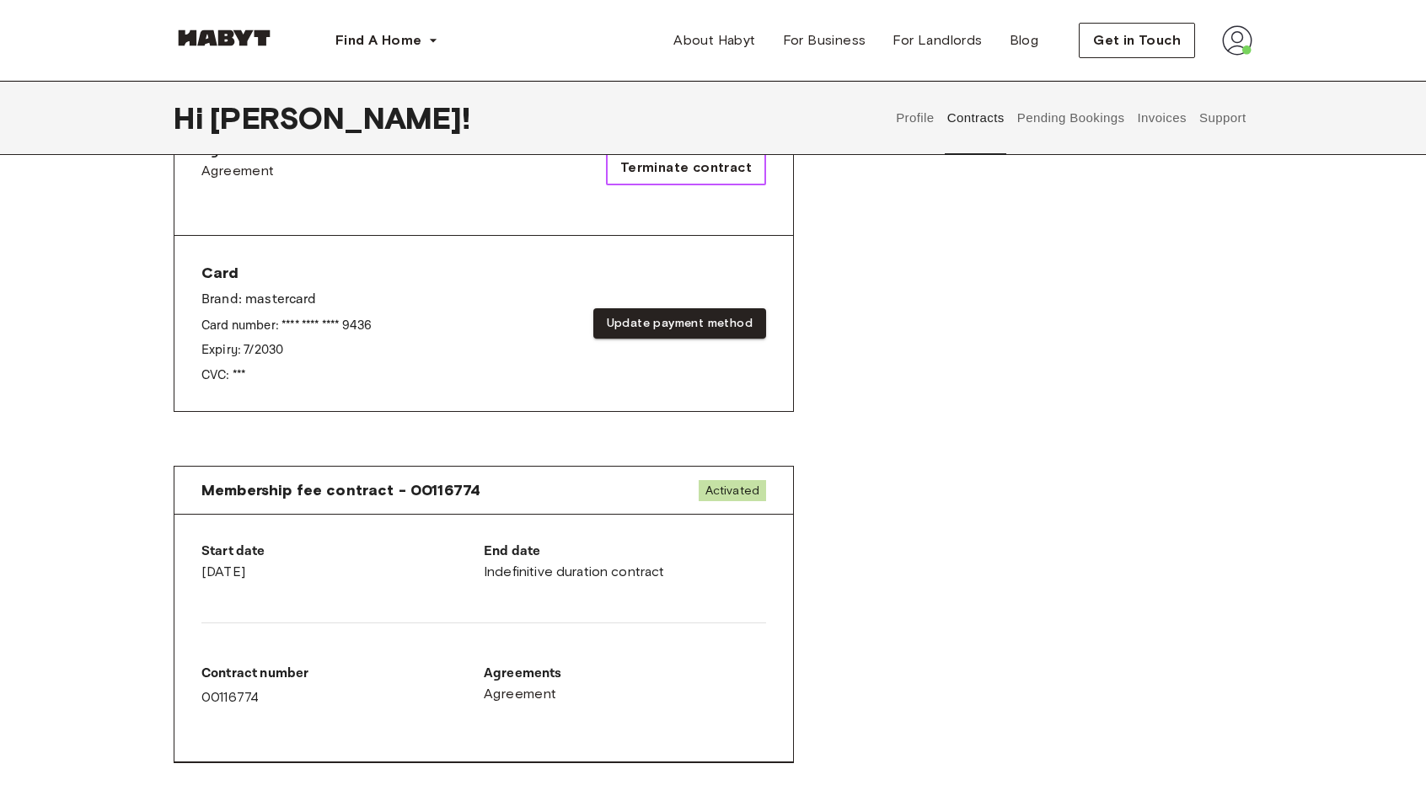
click at [720, 166] on span "Terminate contract" at bounding box center [685, 168] width 131 height 20
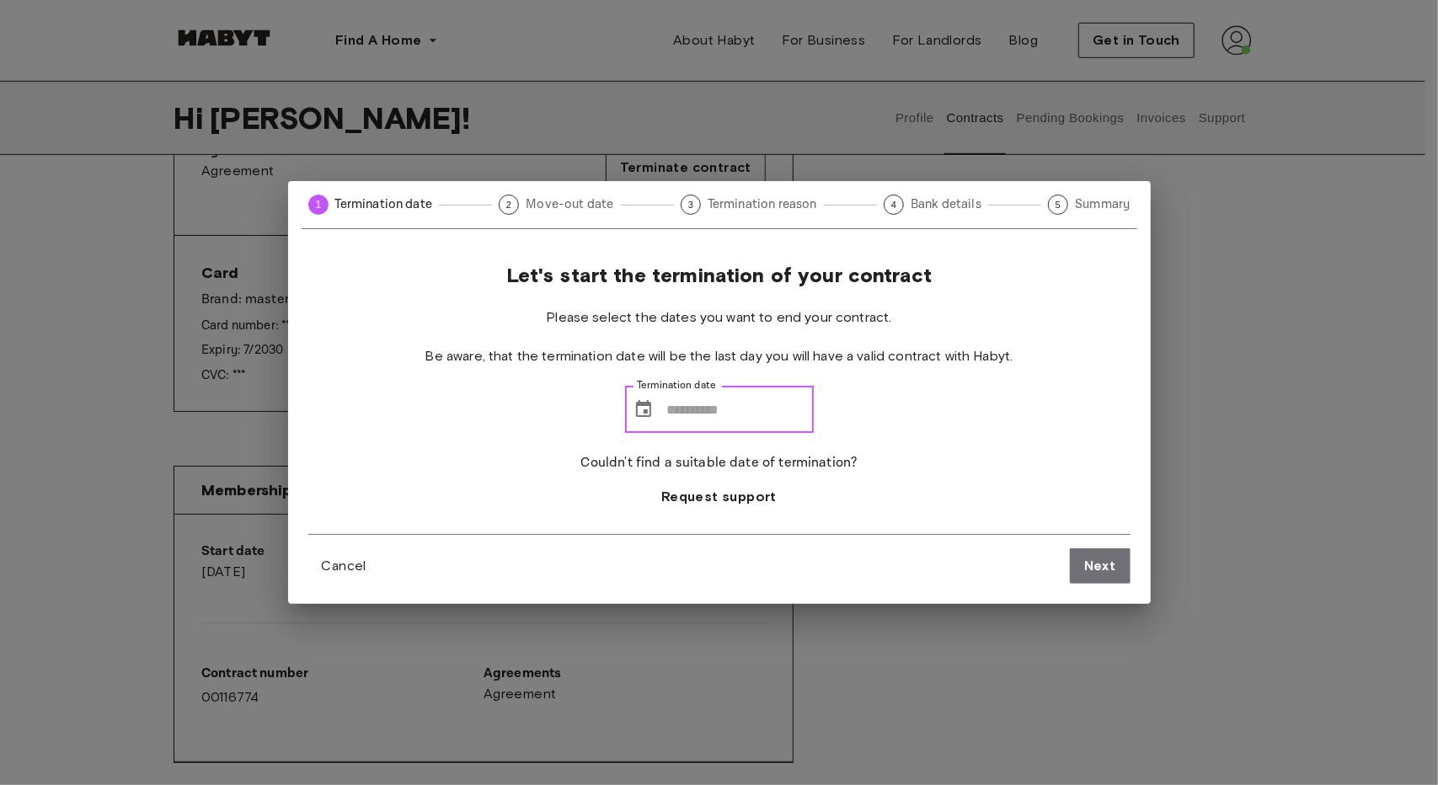
click at [754, 398] on input "Termination date" at bounding box center [740, 409] width 147 height 47
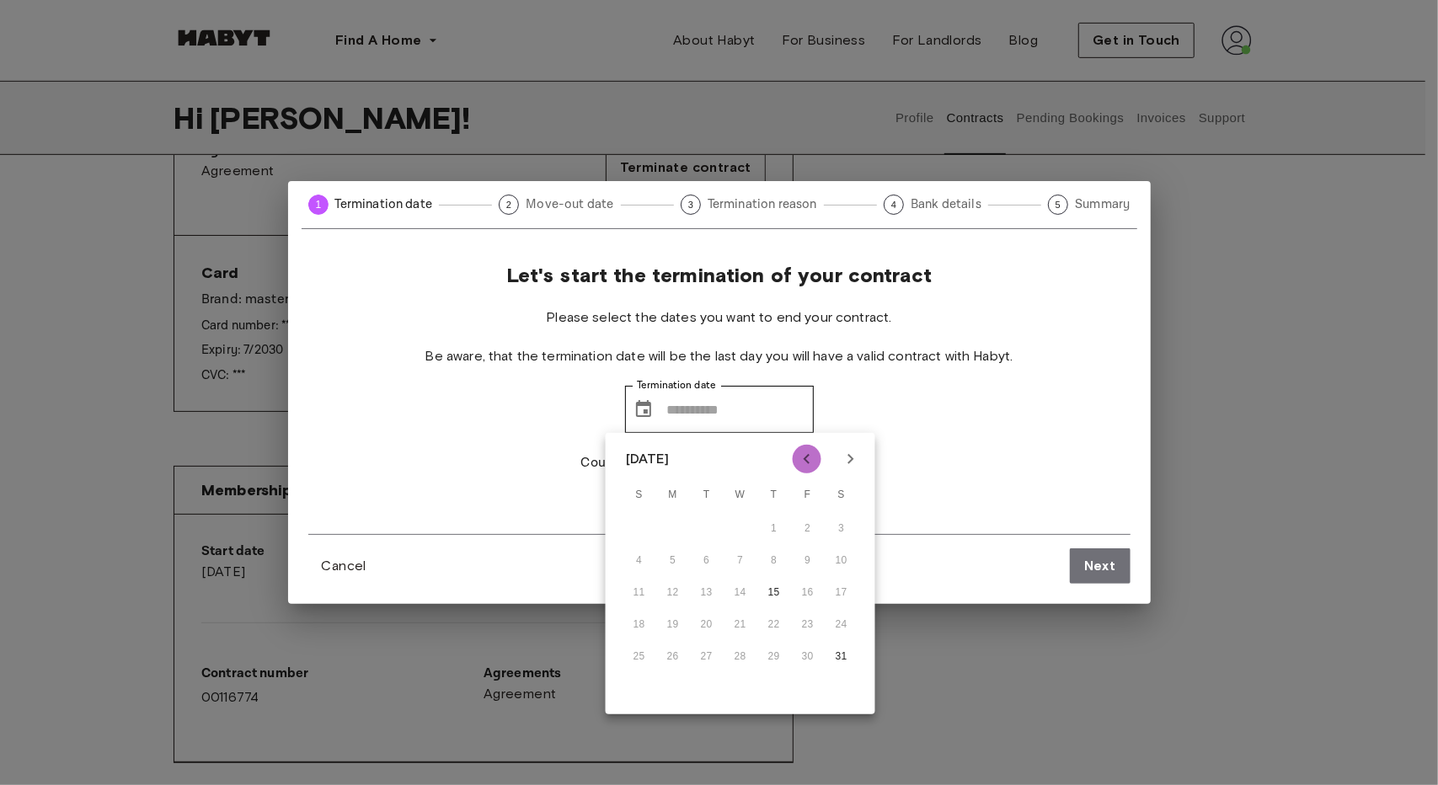
click at [810, 454] on icon "Previous month" at bounding box center [807, 459] width 20 height 20
click at [876, 445] on div "Let's start the termination of your contract Please select the dates you want t…" at bounding box center [719, 398] width 822 height 271
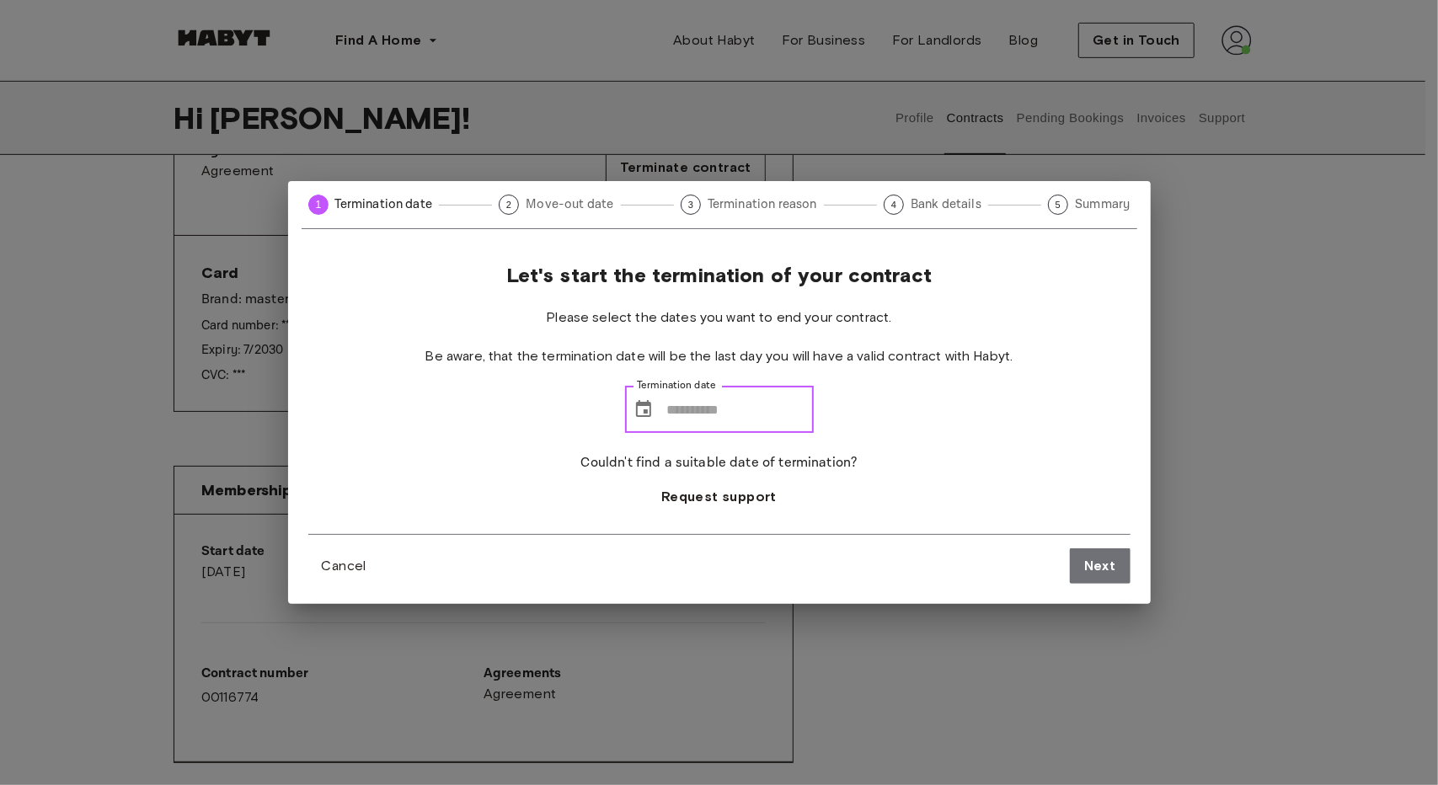
click at [752, 399] on input "Termination date" at bounding box center [740, 409] width 147 height 47
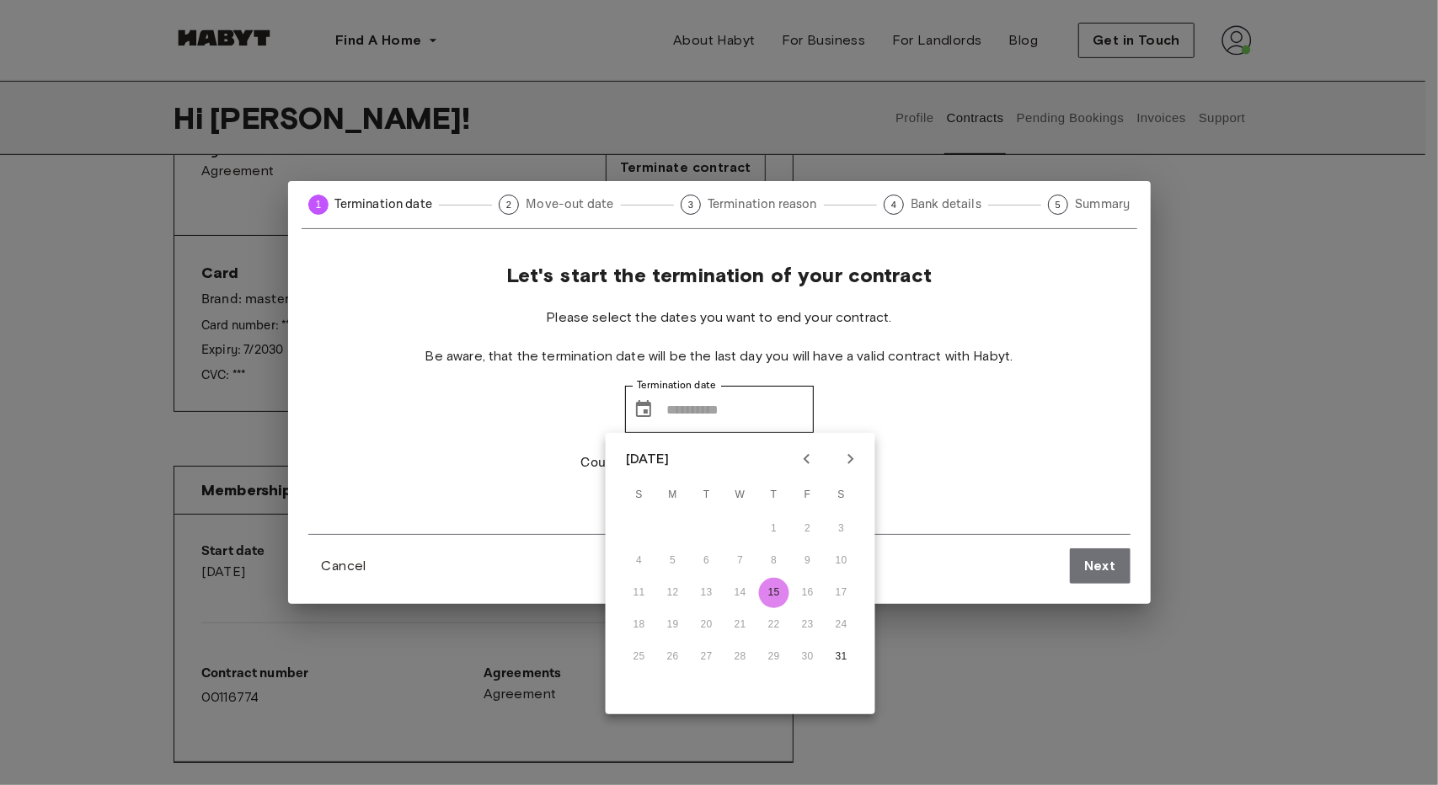
click at [772, 589] on button "15" at bounding box center [774, 593] width 30 height 30
type input "**********"
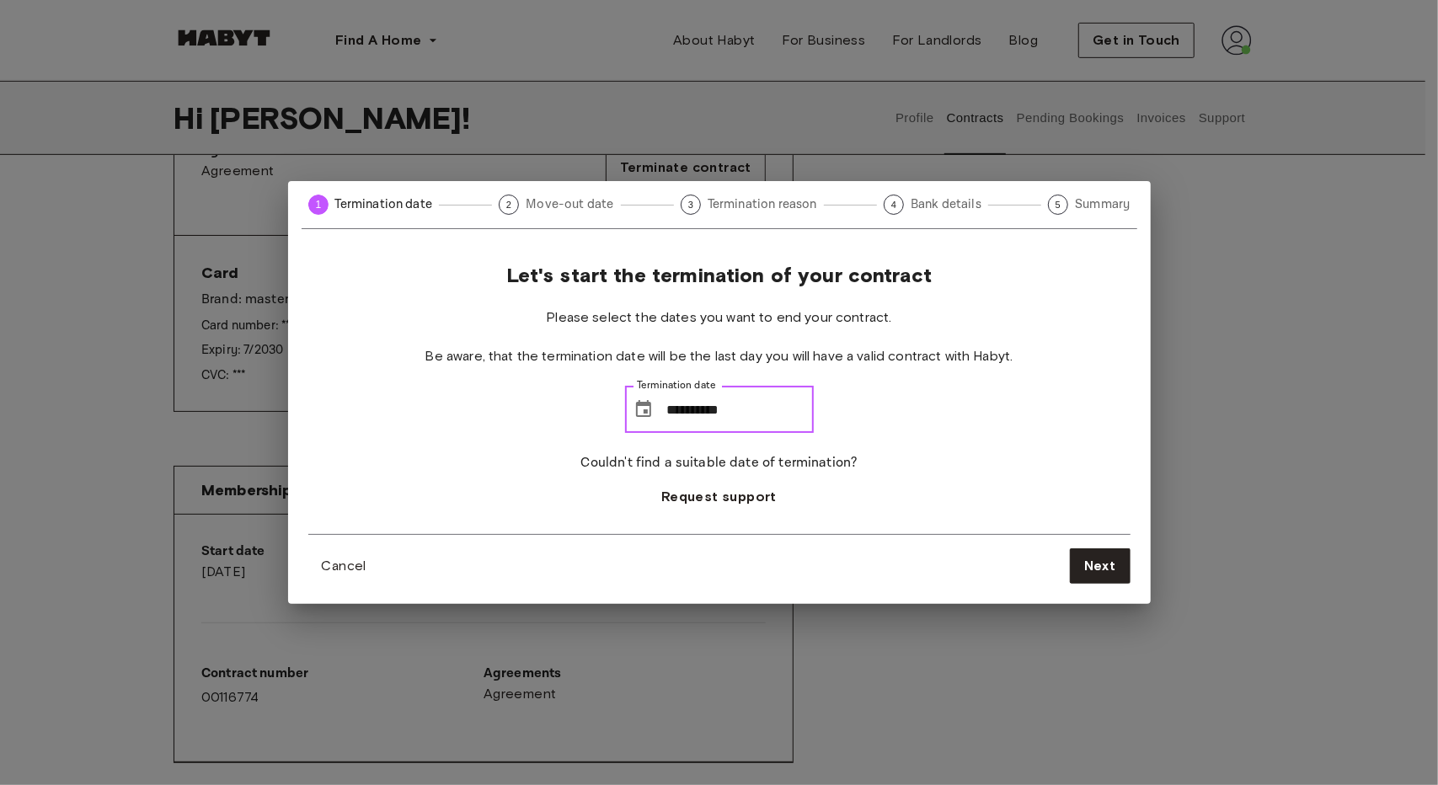
click at [735, 422] on input "**********" at bounding box center [740, 409] width 147 height 47
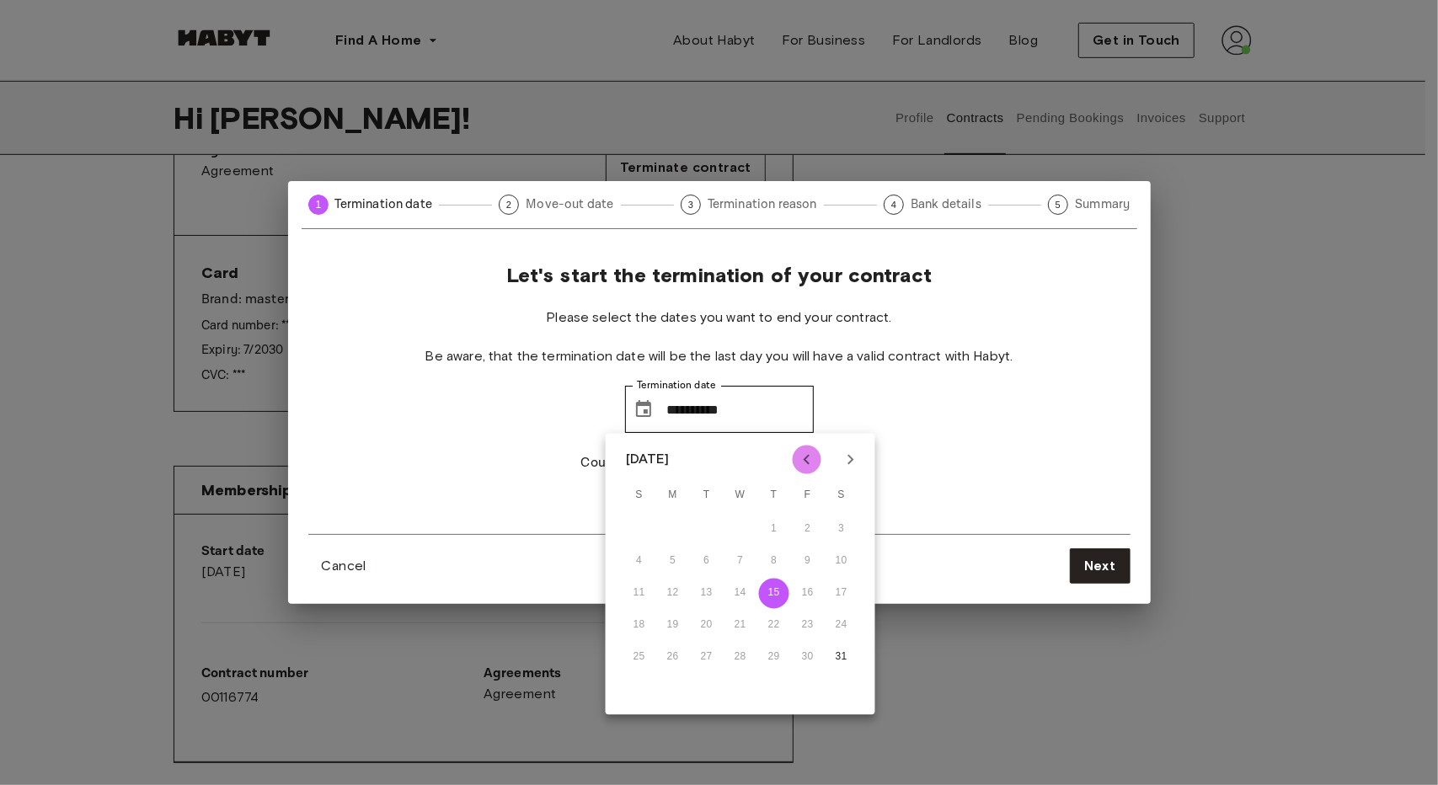
click at [805, 461] on icon "Previous month" at bounding box center [807, 460] width 6 height 10
click at [849, 458] on icon "Next month" at bounding box center [851, 460] width 20 height 20
click at [1097, 559] on span "Next" at bounding box center [1100, 566] width 32 height 20
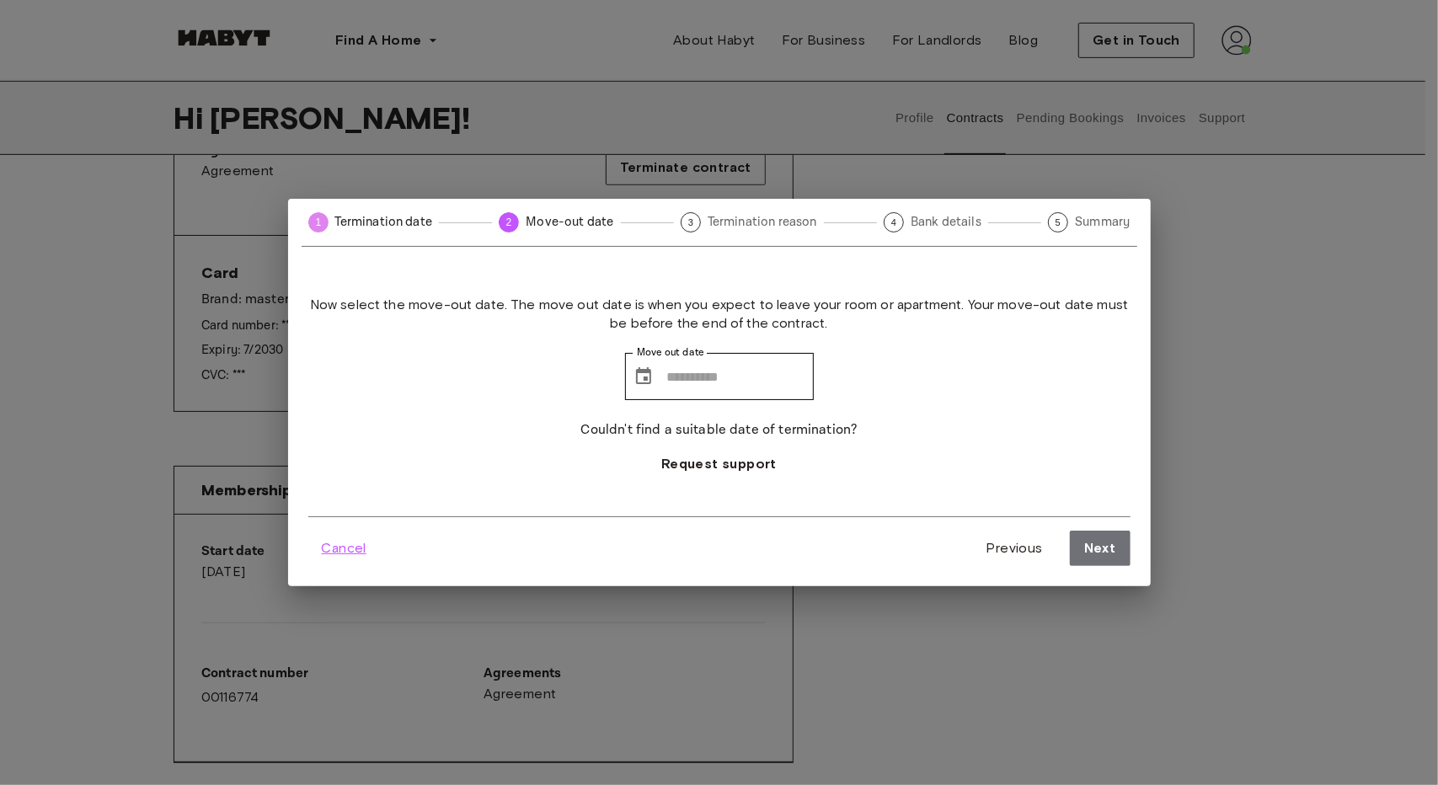
click at [334, 542] on span "Cancel" at bounding box center [344, 548] width 45 height 20
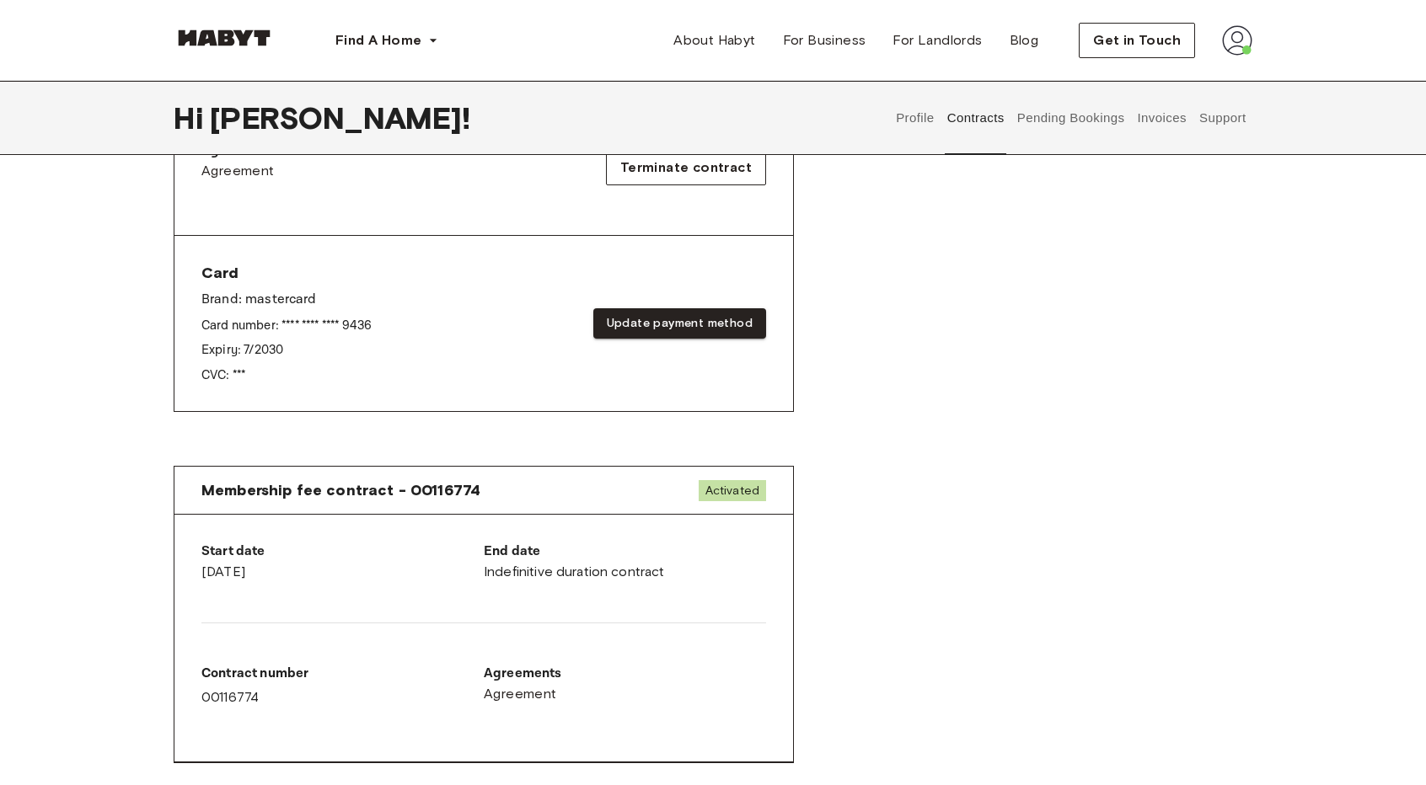
click at [709, 185] on div "Agreements Agreement Terminate contract" at bounding box center [483, 168] width 565 height 54
click at [713, 174] on span "Terminate contract" at bounding box center [685, 168] width 131 height 20
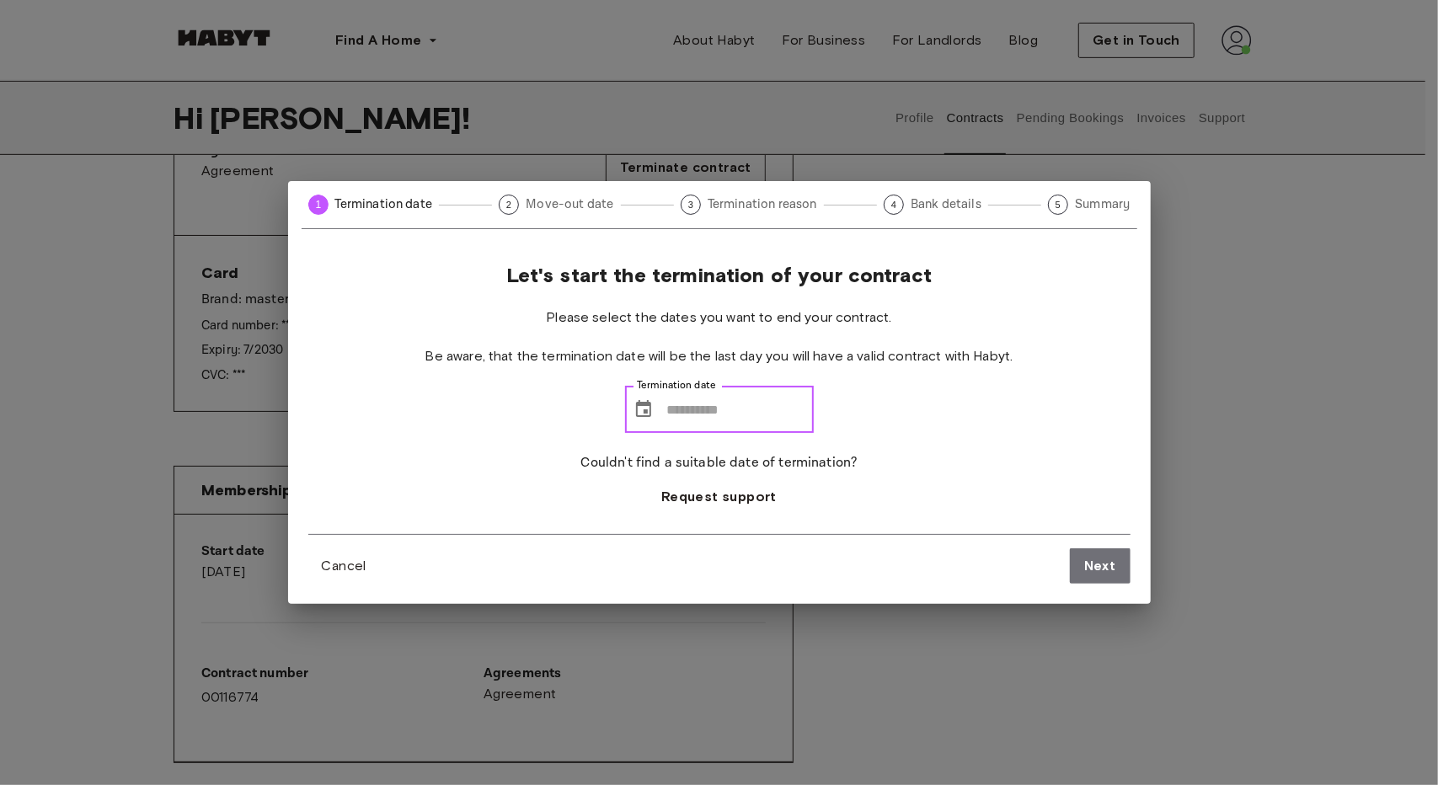
click at [760, 403] on input "Termination date" at bounding box center [740, 409] width 147 height 47
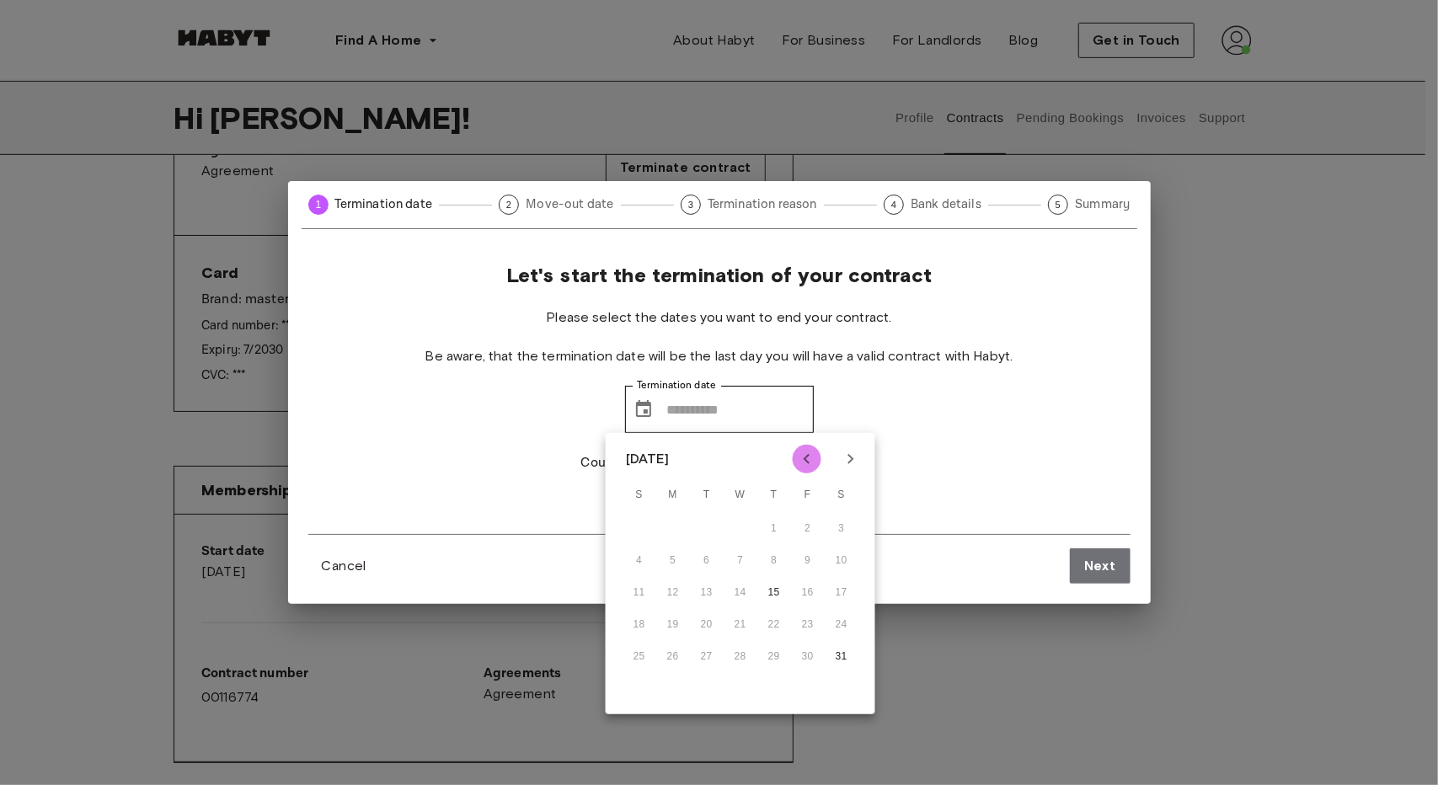
click at [799, 460] on icon "Previous month" at bounding box center [807, 459] width 20 height 20
click at [849, 463] on icon "Next month" at bounding box center [851, 459] width 6 height 10
click at [768, 593] on button "15" at bounding box center [774, 593] width 30 height 30
type input "**********"
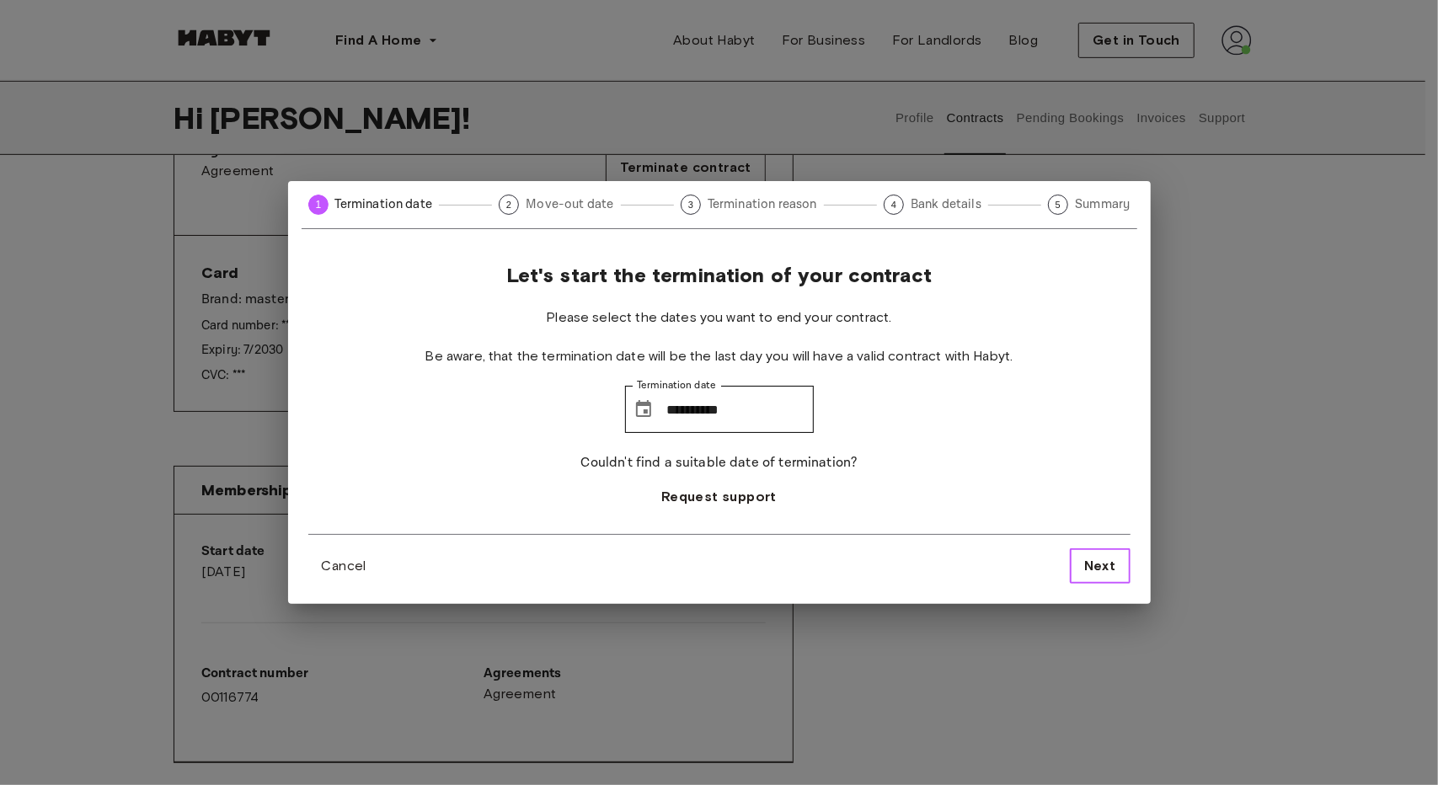
click at [1092, 570] on span "Next" at bounding box center [1100, 566] width 32 height 20
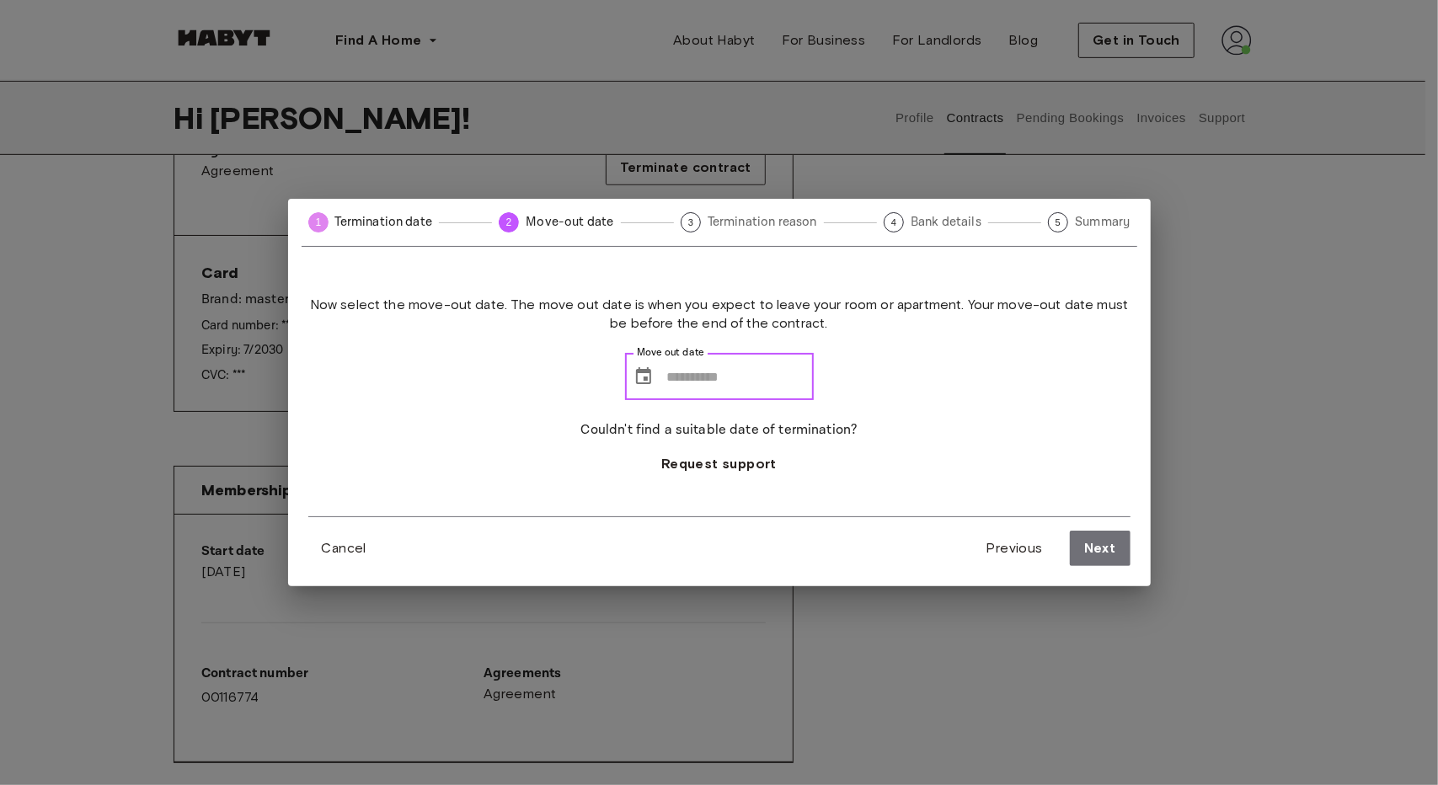
click at [745, 367] on input "Move out date" at bounding box center [740, 376] width 147 height 47
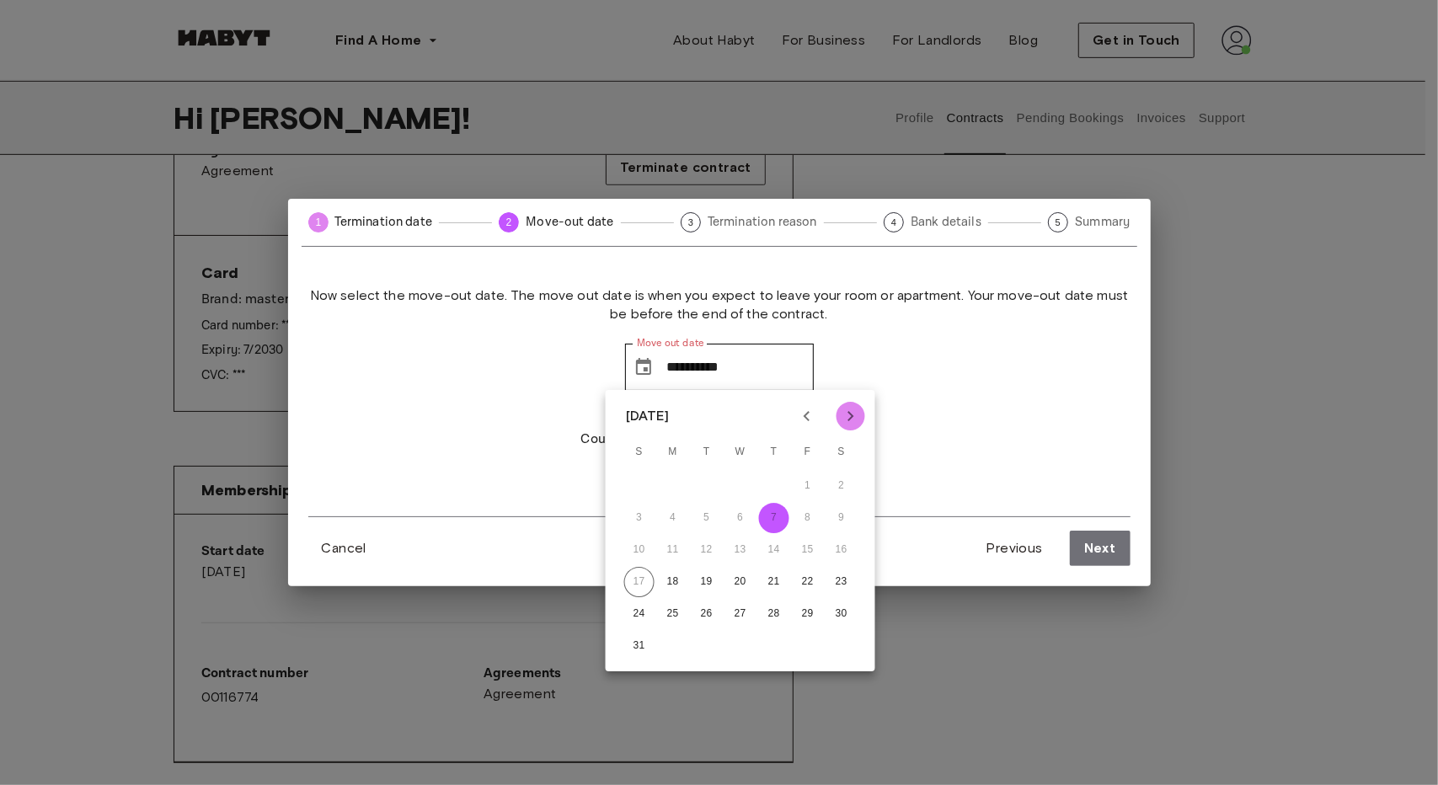
click at [851, 420] on icon "Next month" at bounding box center [851, 416] width 20 height 20
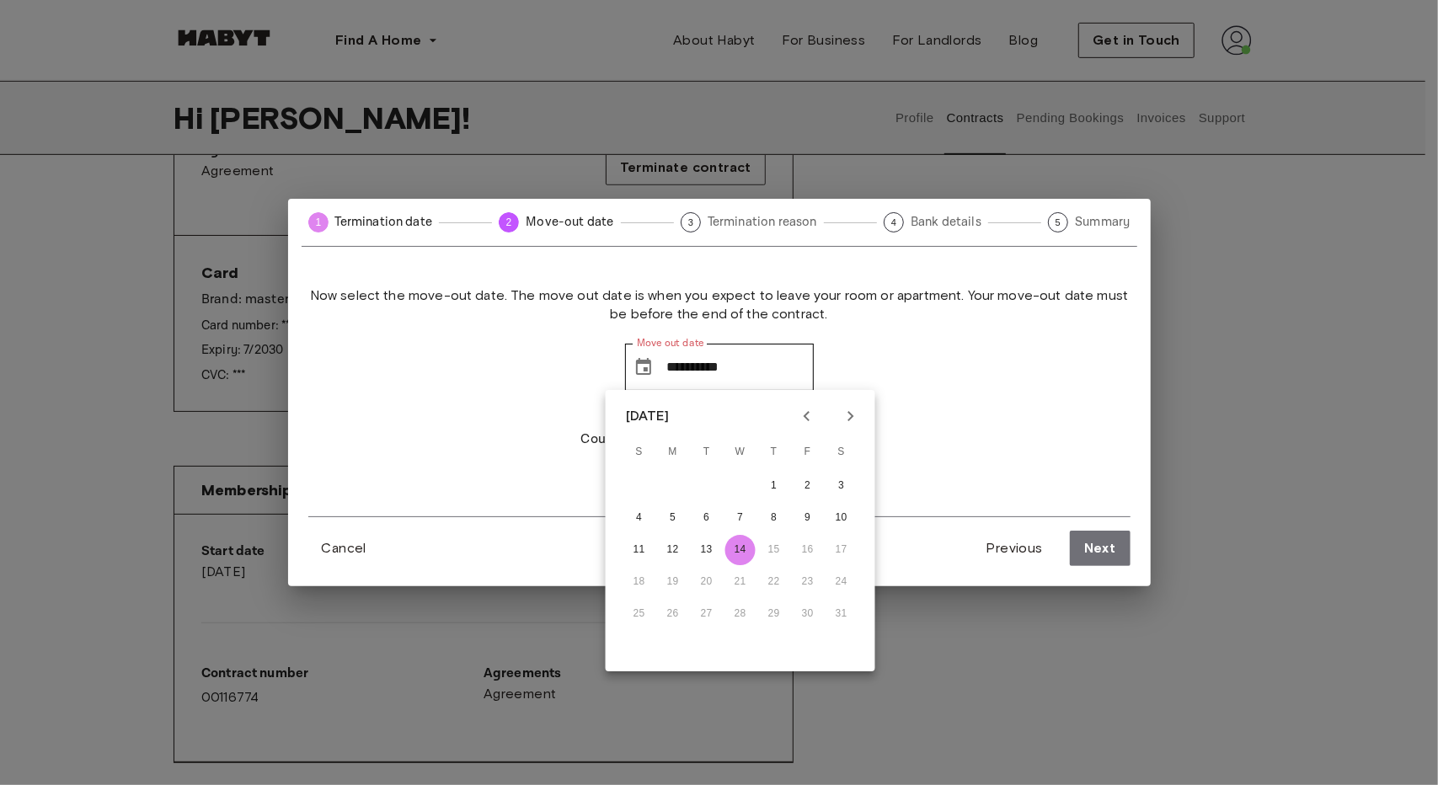
click at [742, 548] on button "14" at bounding box center [740, 550] width 30 height 30
type input "**********"
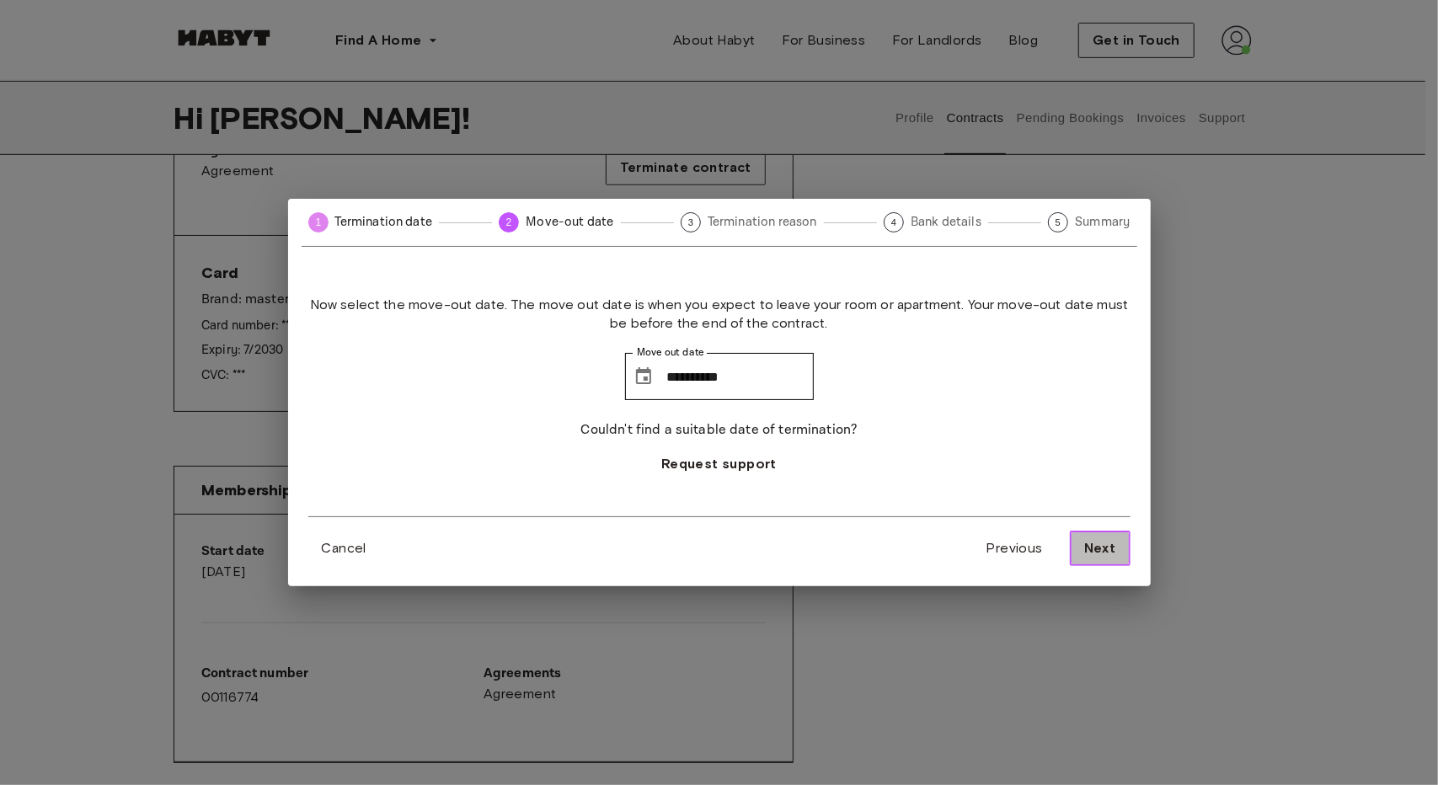
click at [1089, 537] on button "Next" at bounding box center [1100, 548] width 61 height 35
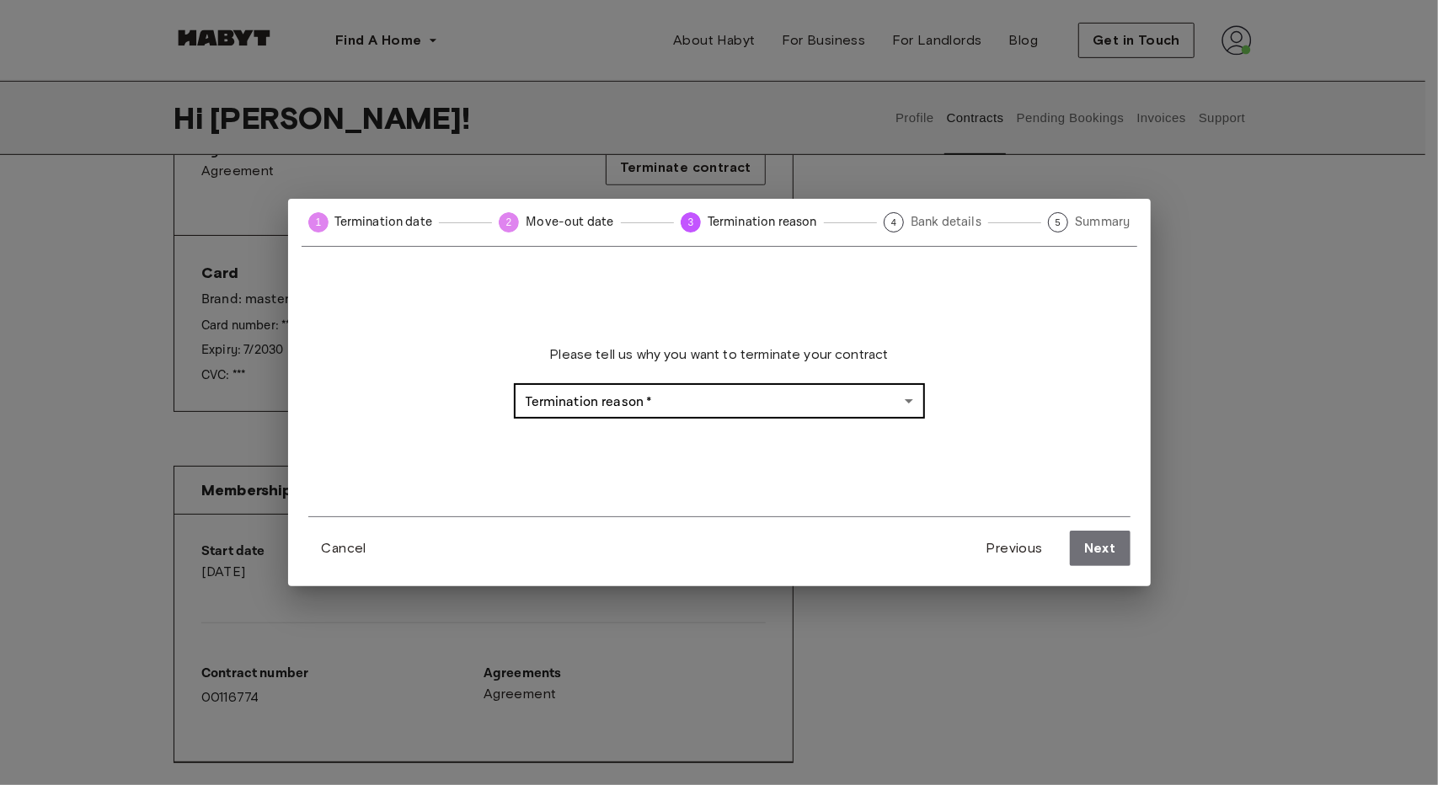
click at [769, 399] on body "Find A Home [GEOGRAPHIC_DATA] [GEOGRAPHIC_DATA] [GEOGRAPHIC_DATA] [GEOGRAPHIC_D…" at bounding box center [719, 501] width 1438 height 2182
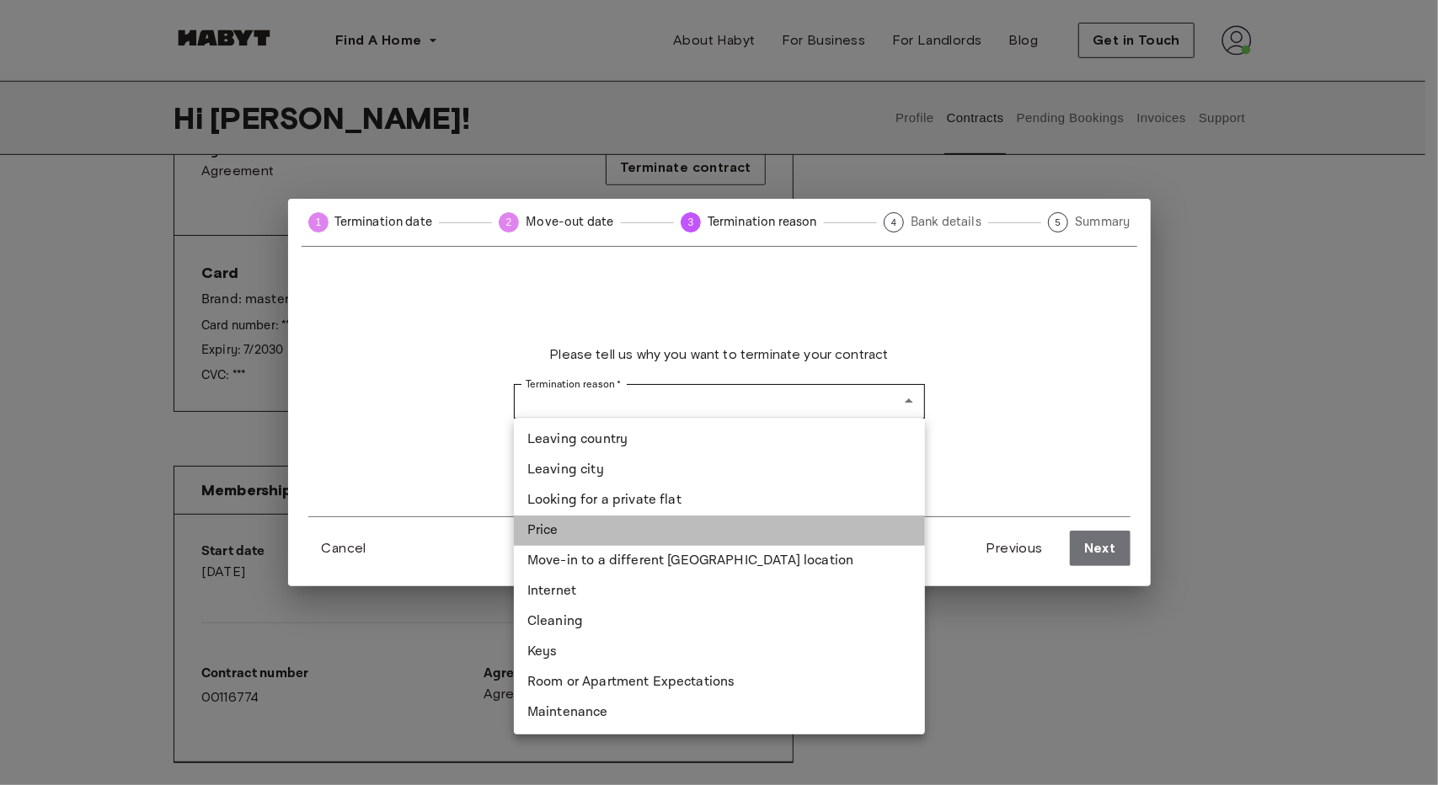
click at [646, 533] on li "Price" at bounding box center [719, 531] width 411 height 30
type input "*****"
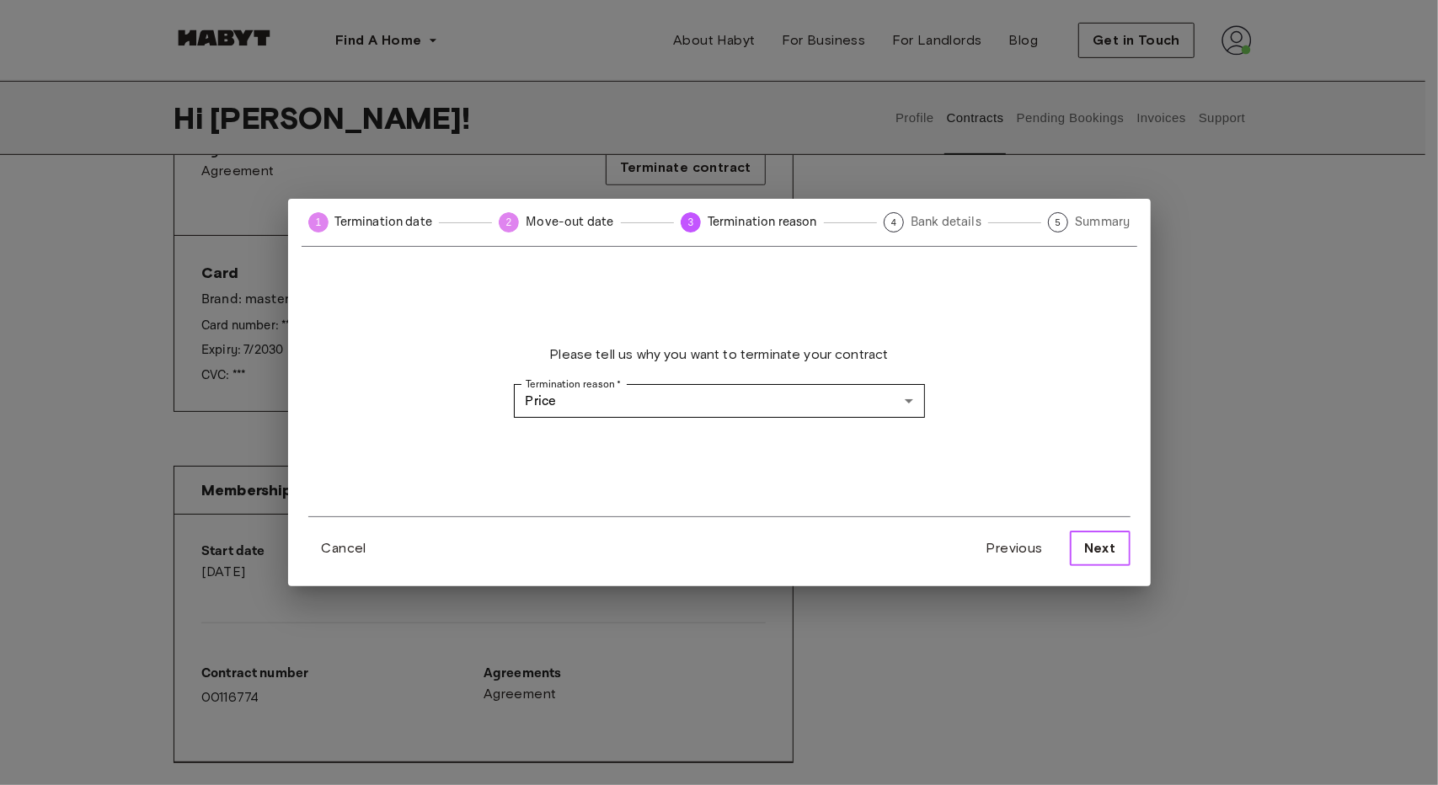
click at [1092, 543] on span "Next" at bounding box center [1100, 548] width 32 height 20
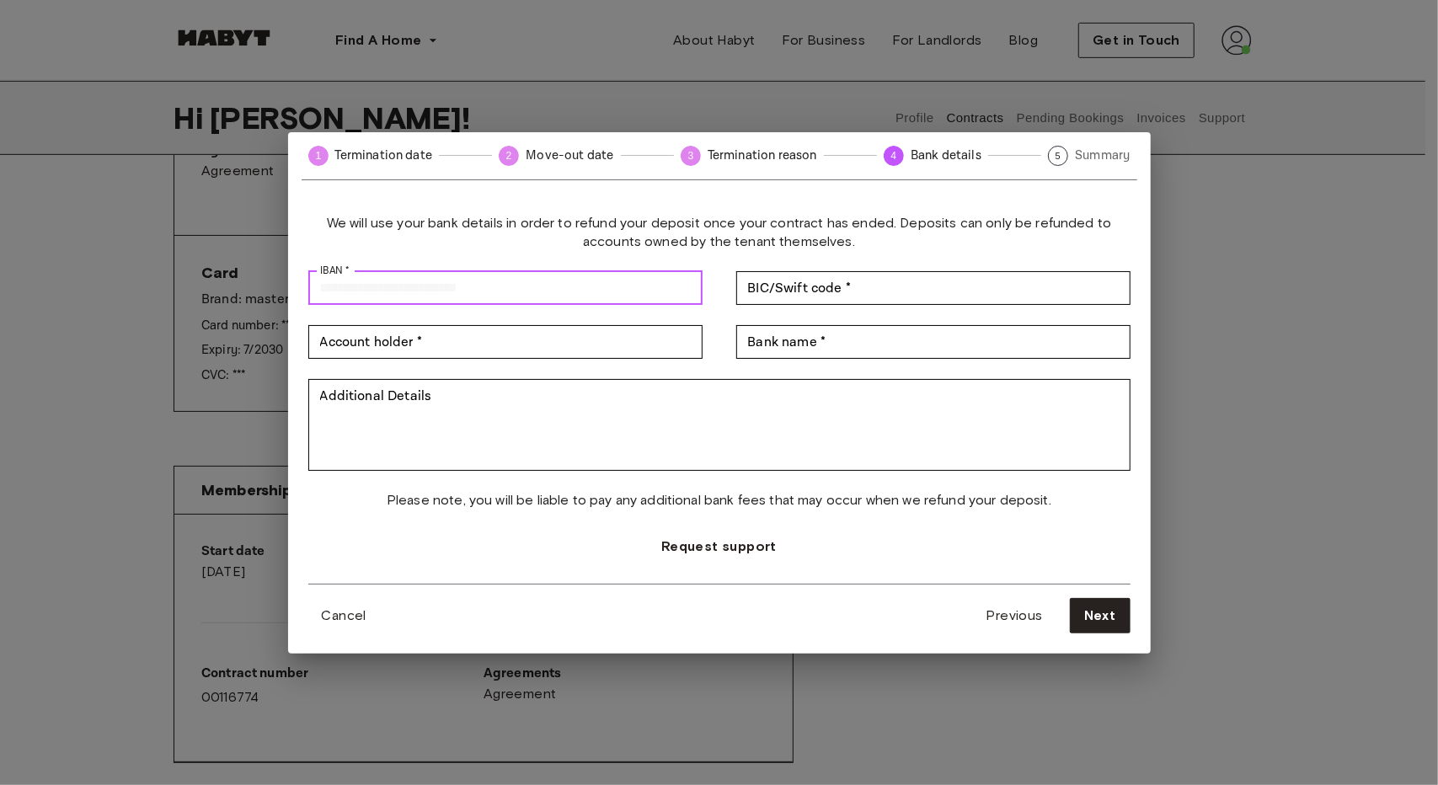
click at [593, 285] on input "IBAN *" at bounding box center [505, 288] width 394 height 34
click at [554, 361] on div "We will use your bank details in order to refund your deposit once your contrac…" at bounding box center [719, 399] width 822 height 370
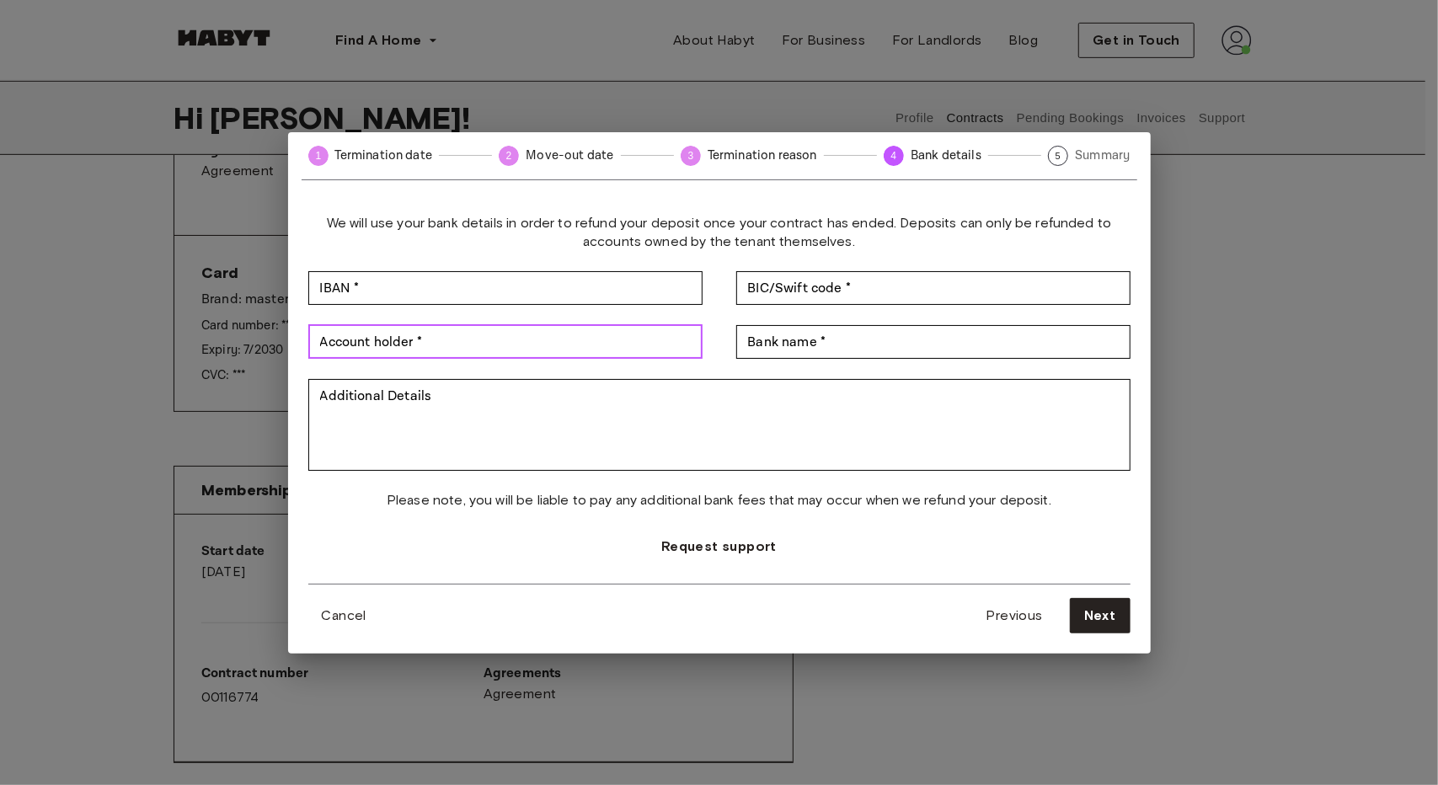
click at [559, 355] on input "Account holder *" at bounding box center [505, 342] width 394 height 34
type input "*"
type input "**********"
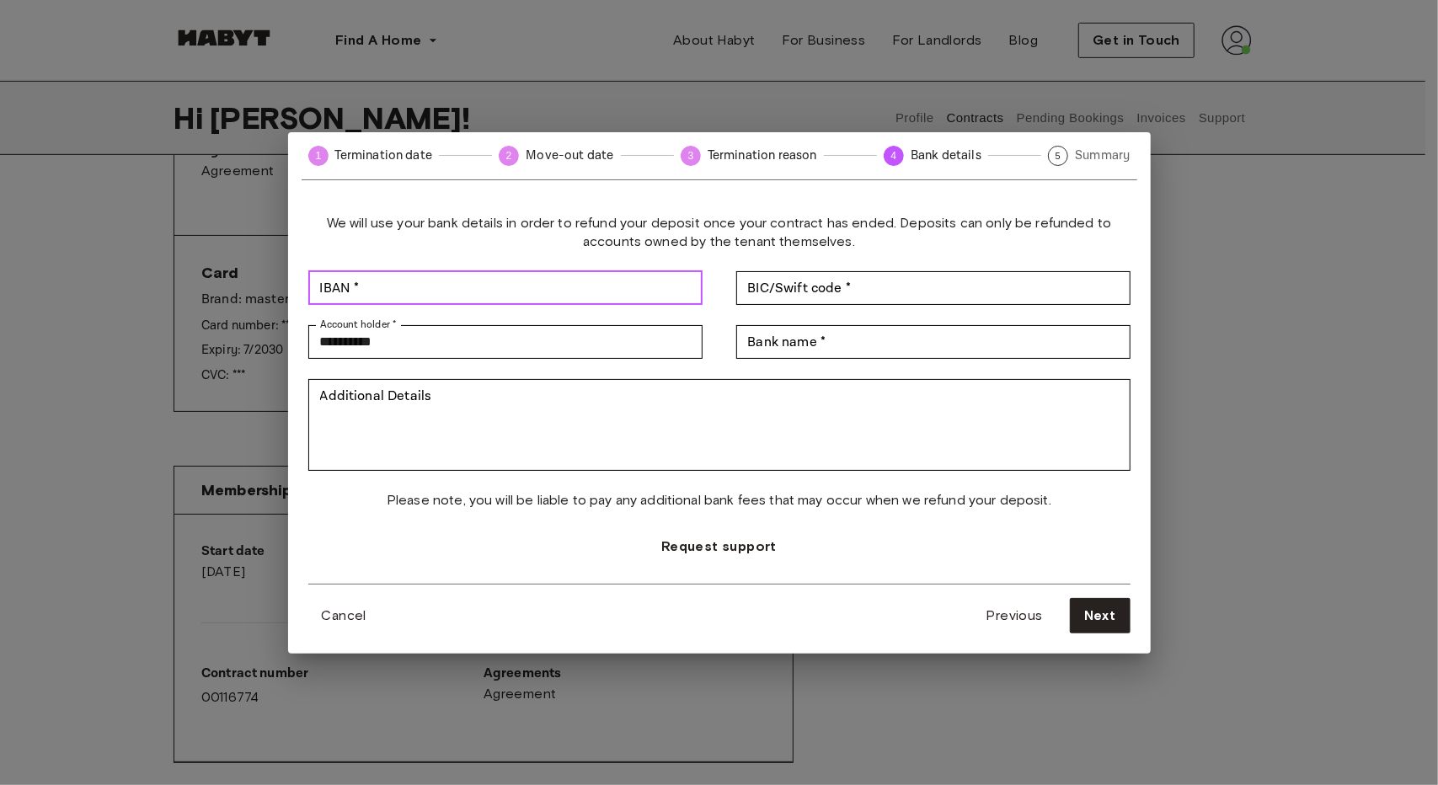
click at [511, 296] on input "IBAN *" at bounding box center [505, 288] width 394 height 34
type input "**********"
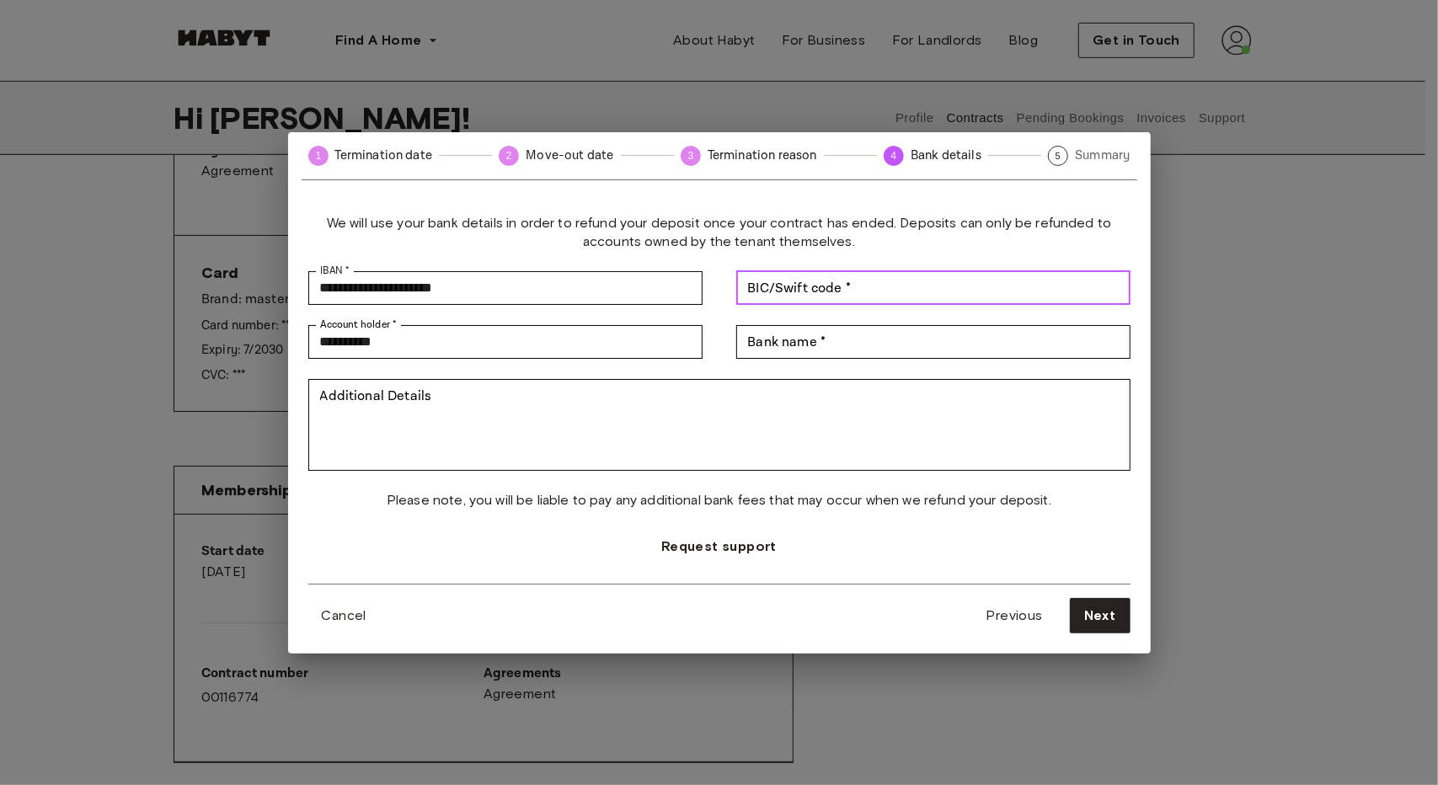
click at [916, 300] on input "BIC/Swift code *" at bounding box center [933, 288] width 394 height 34
type input "**********"
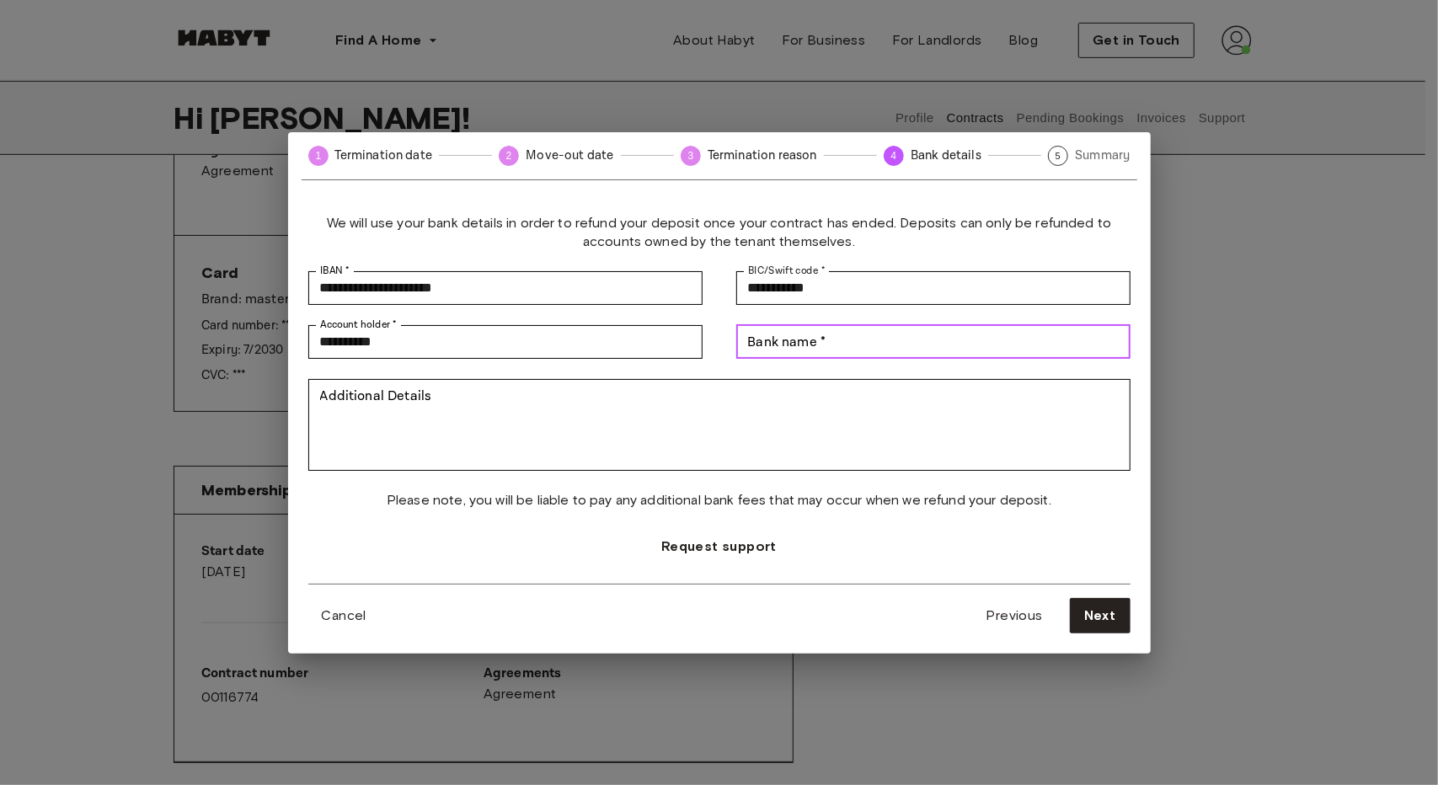
click at [886, 356] on input "Bank name *" at bounding box center [933, 342] width 394 height 34
type input "***"
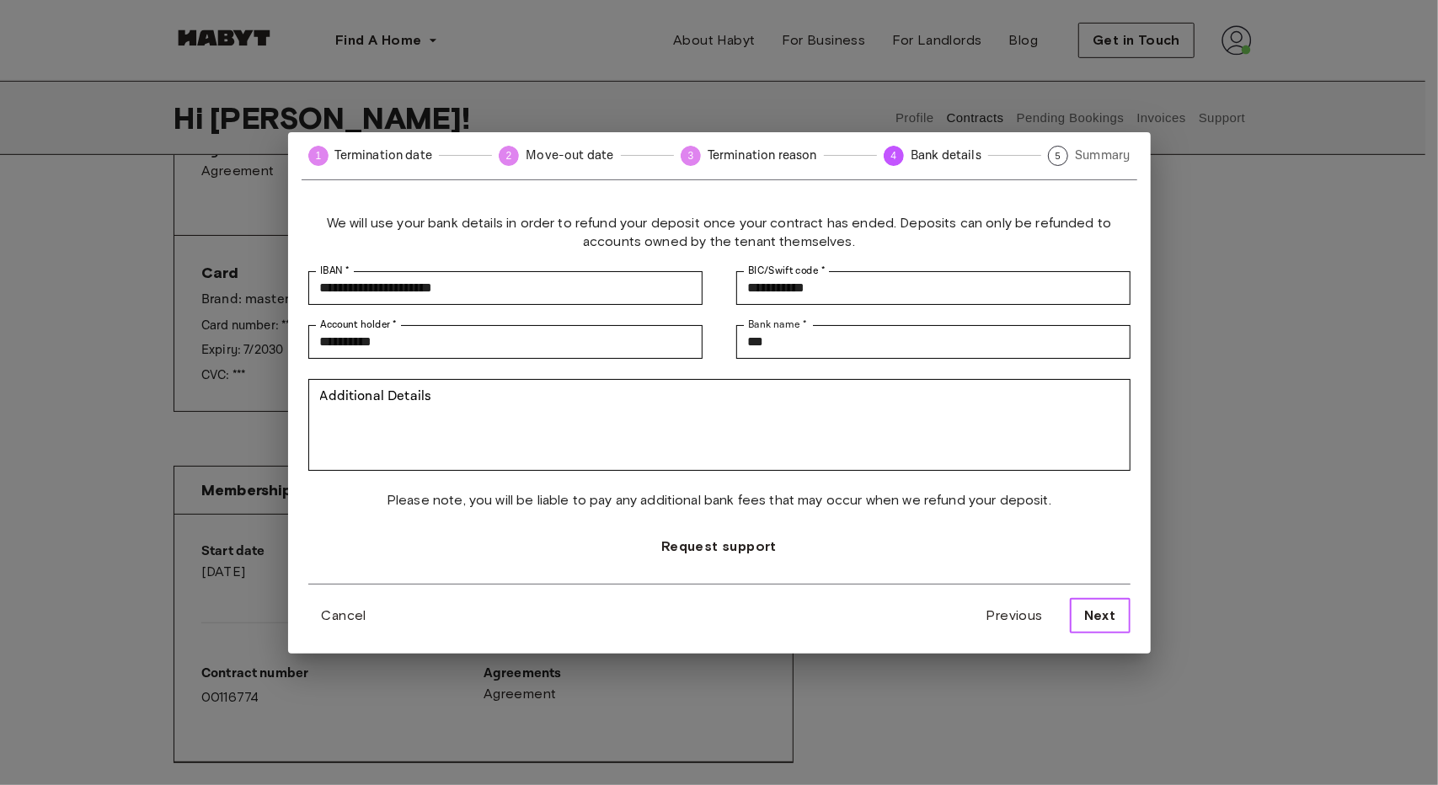
click at [1094, 628] on button "Next" at bounding box center [1100, 615] width 61 height 35
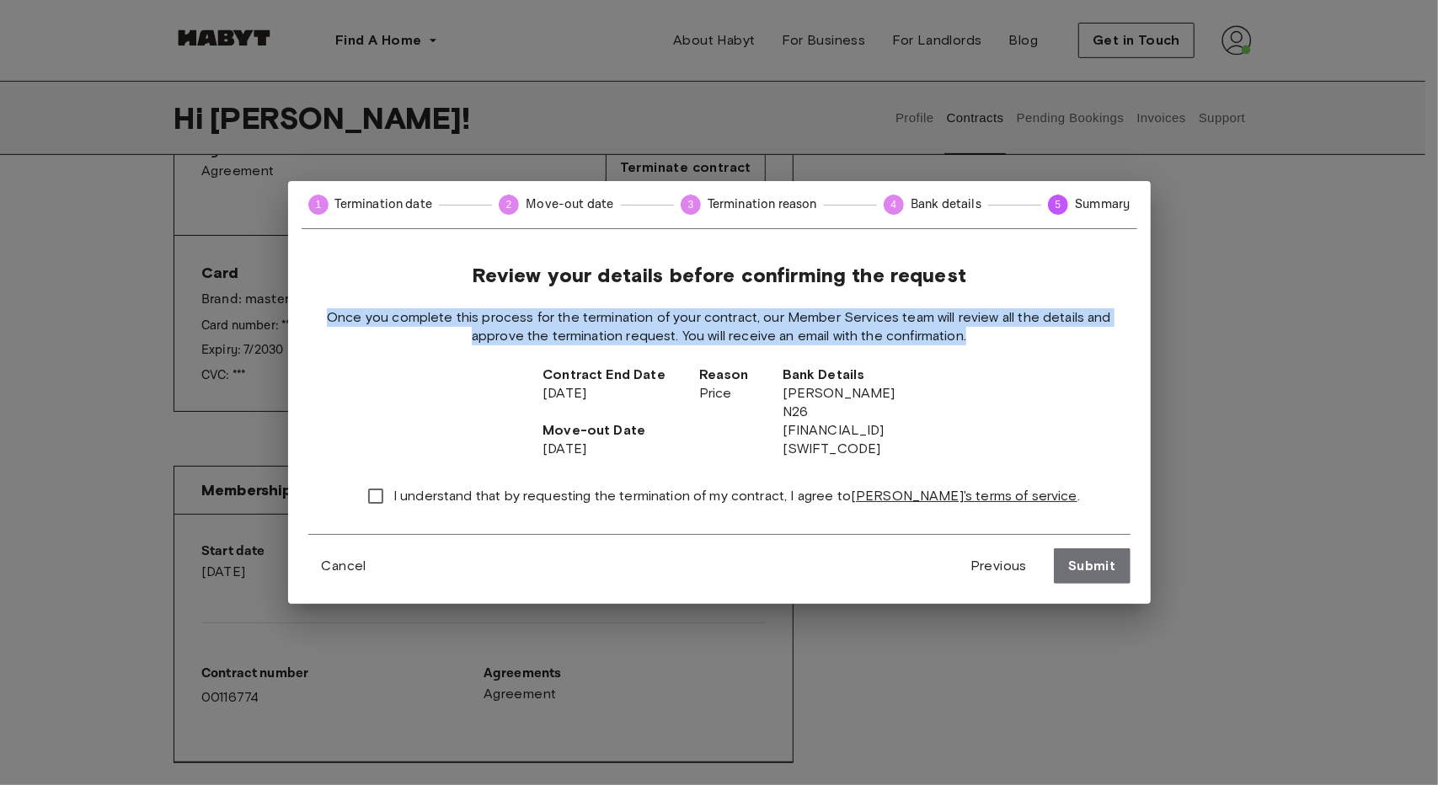
drag, startPoint x: 329, startPoint y: 318, endPoint x: 991, endPoint y: 334, distance: 661.6
click at [991, 334] on span "Once you complete this process for the termination of your contract, our Member…" at bounding box center [719, 326] width 822 height 37
click at [1003, 334] on span "Once you complete this process for the termination of your contract, our Member…" at bounding box center [719, 326] width 822 height 37
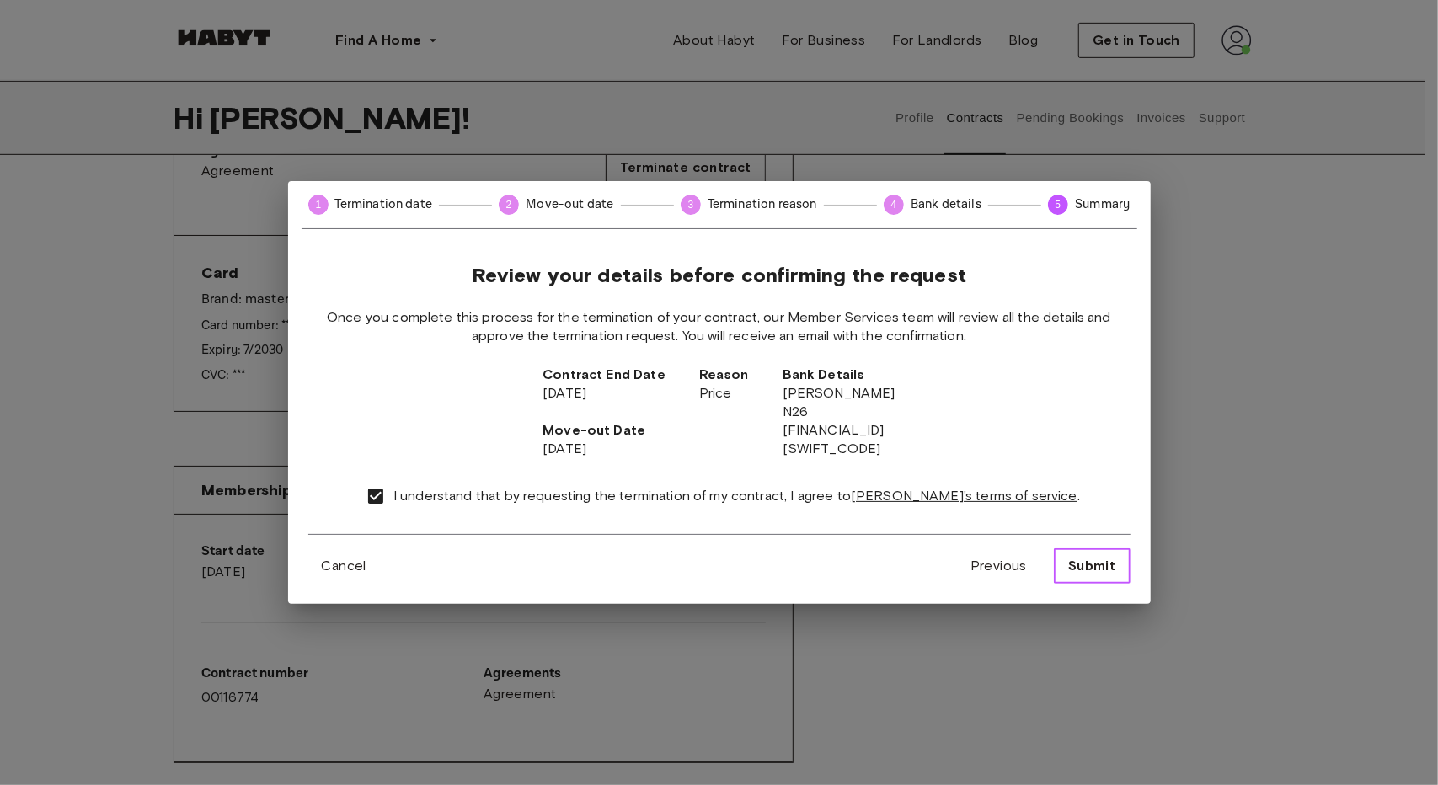
click at [1097, 567] on span "Submit" at bounding box center [1091, 566] width 47 height 20
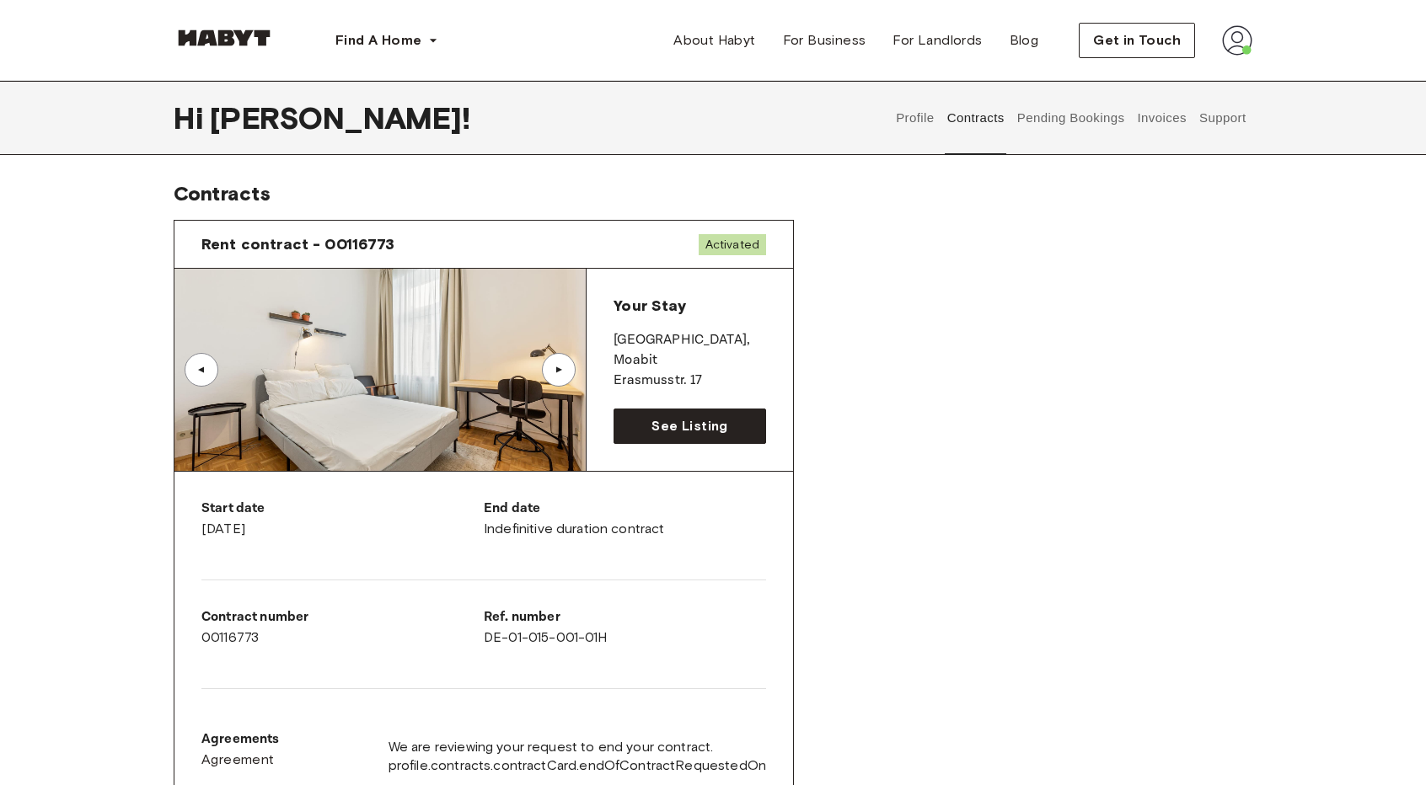
scroll to position [0, 0]
click at [1033, 431] on div "Rent contract - 00116773 Activated ▲ ▲ Your Stay [STREET_ADDRESS] See Listing S…" at bounding box center [713, 699] width 1078 height 984
drag, startPoint x: 1028, startPoint y: 400, endPoint x: 1029, endPoint y: 363, distance: 37.1
click at [1029, 363] on div "Rent contract - 00116773 Activated ▲ ▲ Your Stay [STREET_ADDRESS] See Listing S…" at bounding box center [713, 699] width 1078 height 984
